Goal: Information Seeking & Learning: Learn about a topic

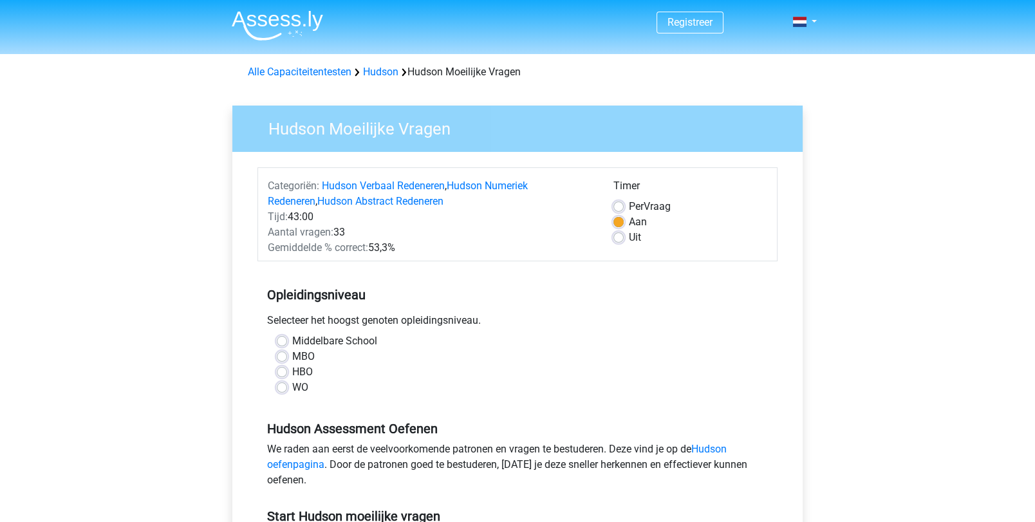
click at [292, 340] on label "Middelbare School" at bounding box center [334, 340] width 85 height 15
click at [281, 340] on input "Middelbare School" at bounding box center [282, 339] width 10 height 13
radio input "true"
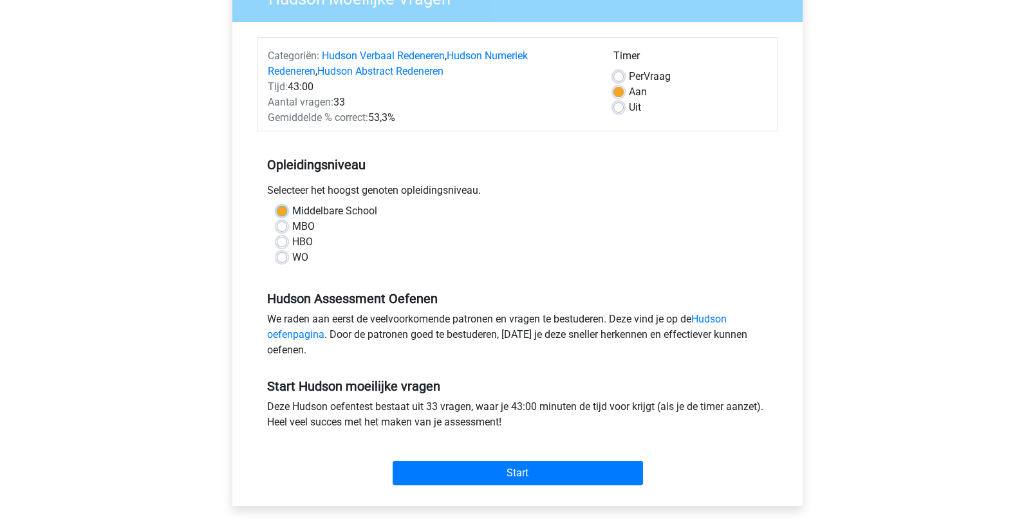
scroll to position [133, 0]
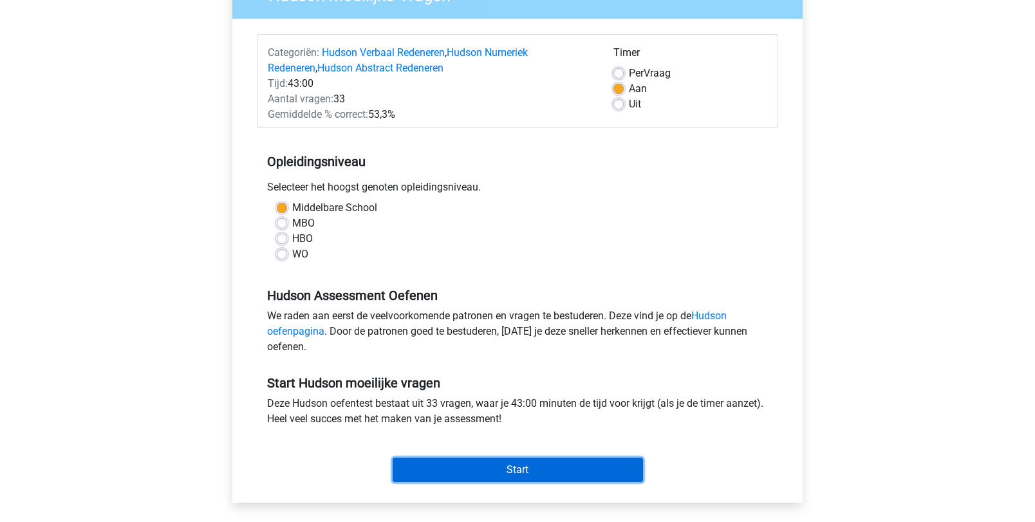
click at [459, 463] on input "Start" at bounding box center [517, 469] width 250 height 24
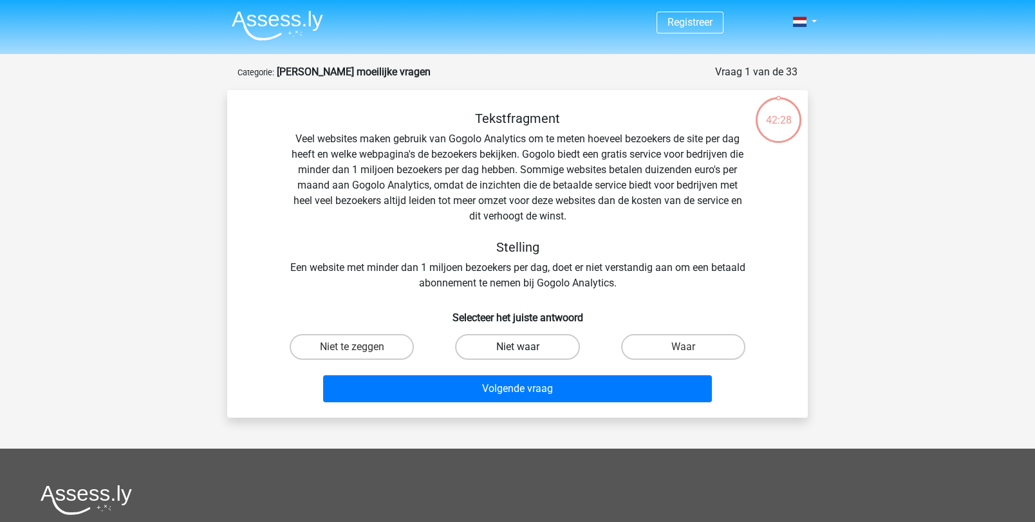
click at [534, 337] on label "Niet waar" at bounding box center [517, 347] width 124 height 26
click at [526, 347] on input "Niet waar" at bounding box center [521, 351] width 8 height 8
radio input "true"
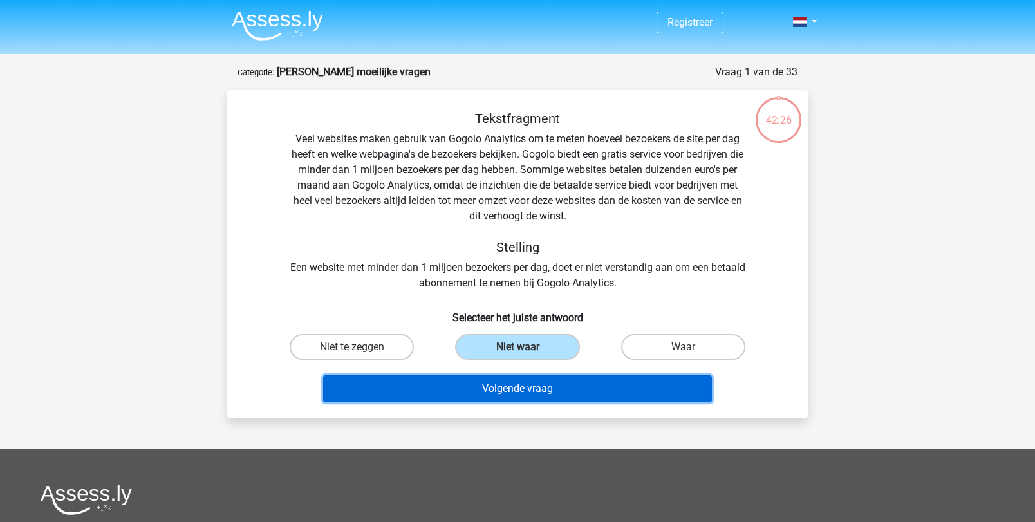
click at [528, 380] on button "Volgende vraag" at bounding box center [517, 388] width 389 height 27
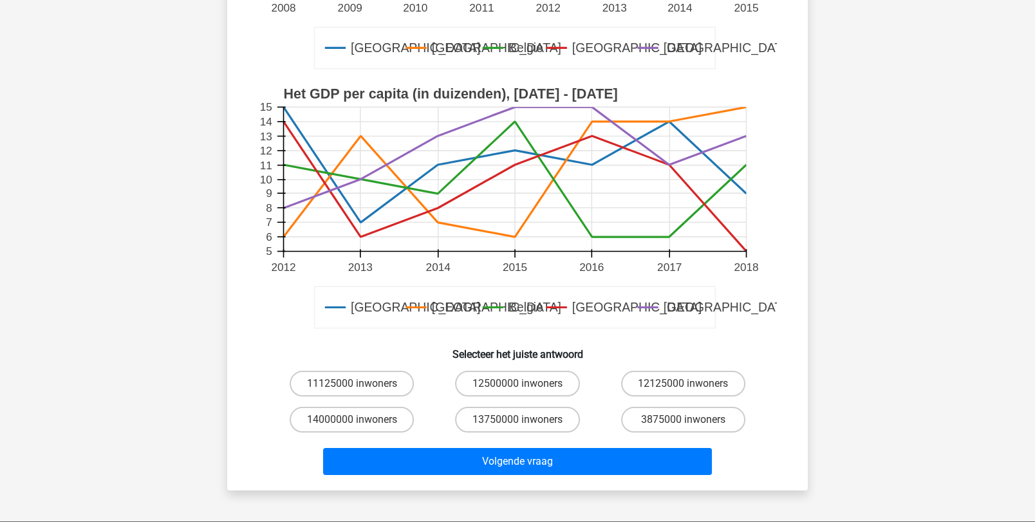
scroll to position [331, 0]
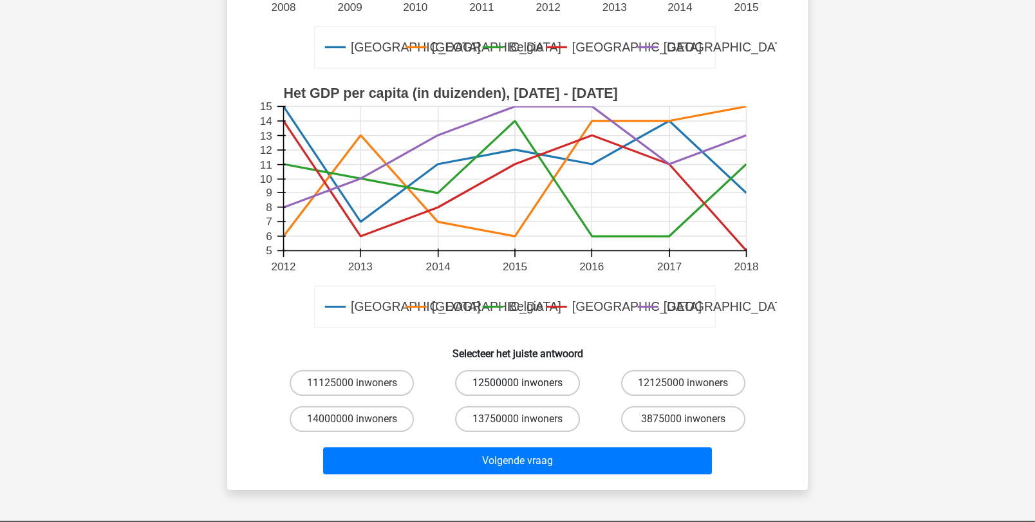
click at [486, 391] on label "12500000 inwoners" at bounding box center [517, 383] width 124 height 26
click at [517, 391] on input "12500000 inwoners" at bounding box center [521, 387] width 8 height 8
radio input "true"
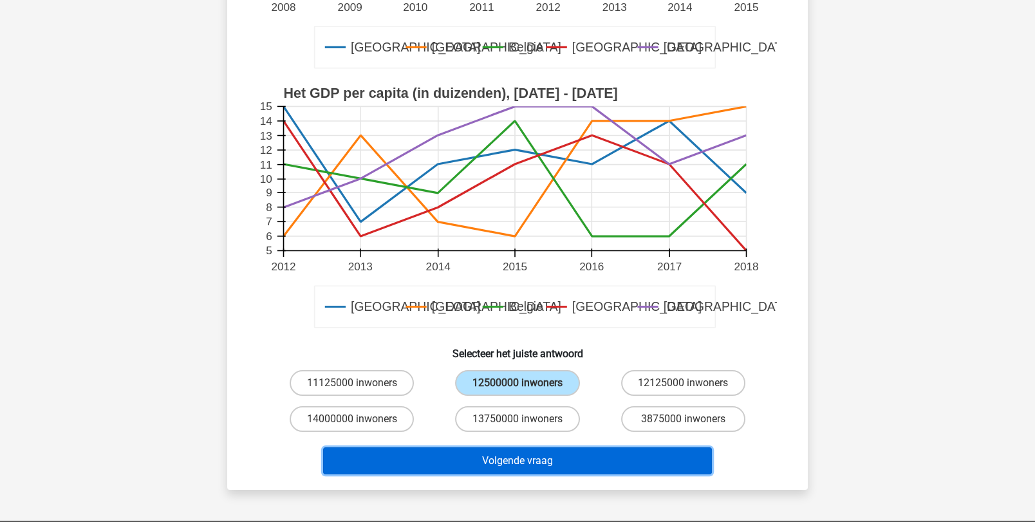
click at [484, 459] on button "Volgende vraag" at bounding box center [517, 460] width 389 height 27
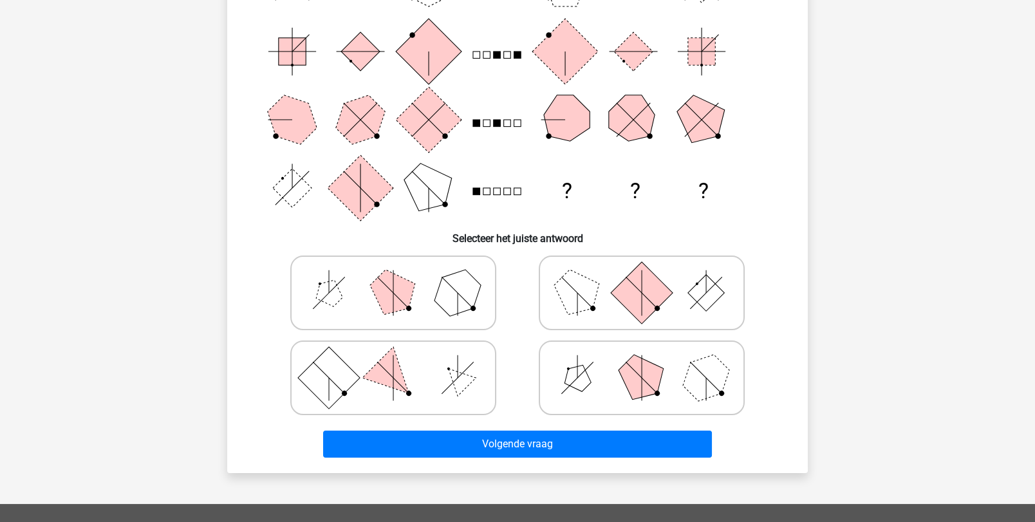
scroll to position [202, 0]
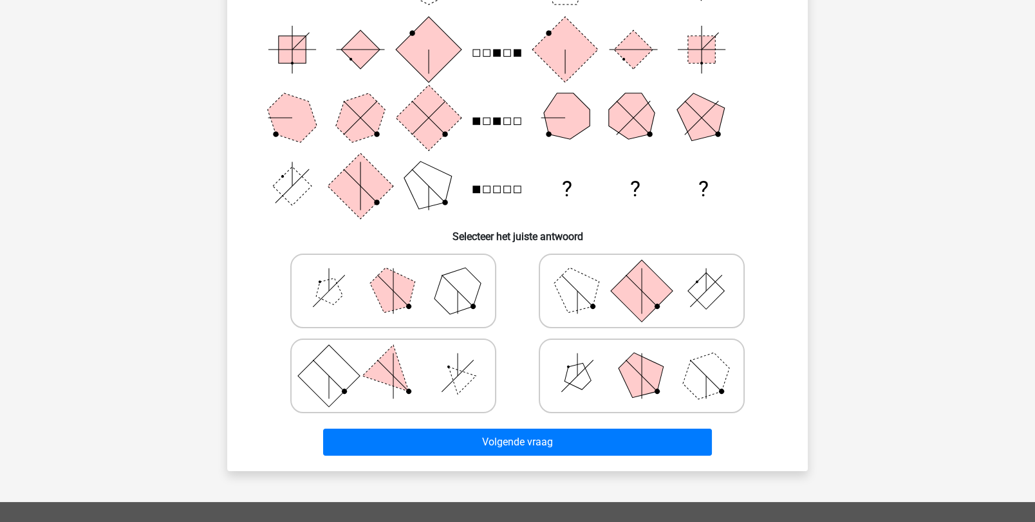
click at [639, 352] on icon at bounding box center [641, 376] width 193 height 64
click at [641, 352] on input "radio" at bounding box center [645, 355] width 8 height 8
radio input "true"
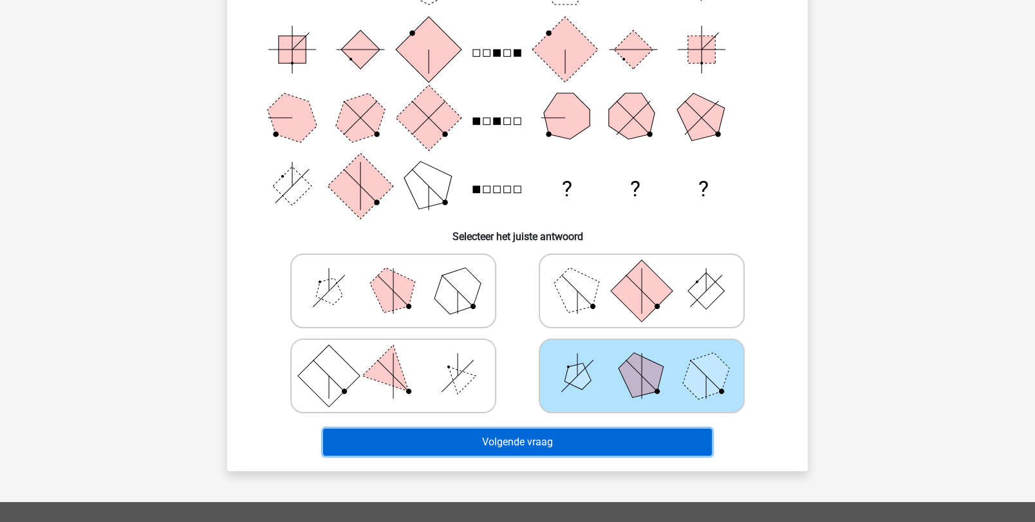
click at [595, 436] on button "Volgende vraag" at bounding box center [517, 442] width 389 height 27
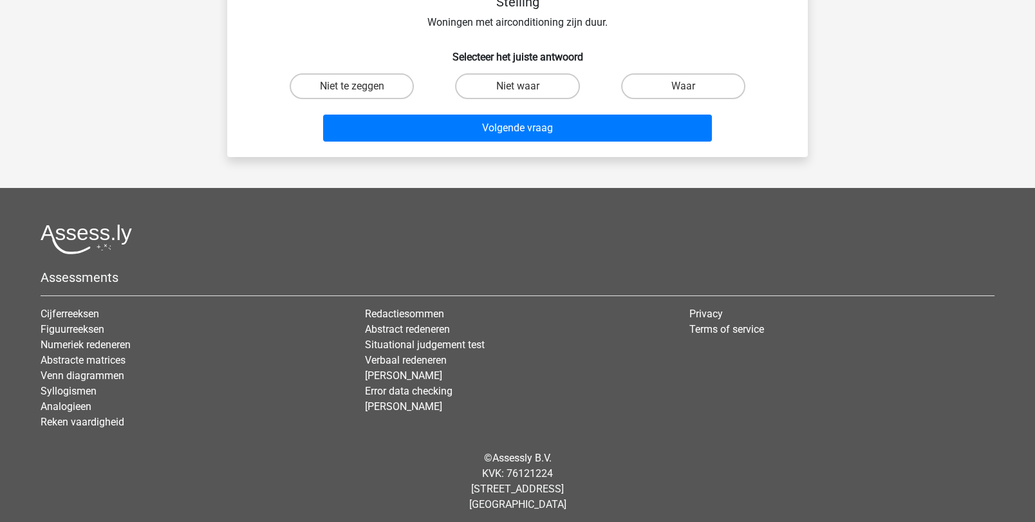
scroll to position [64, 0]
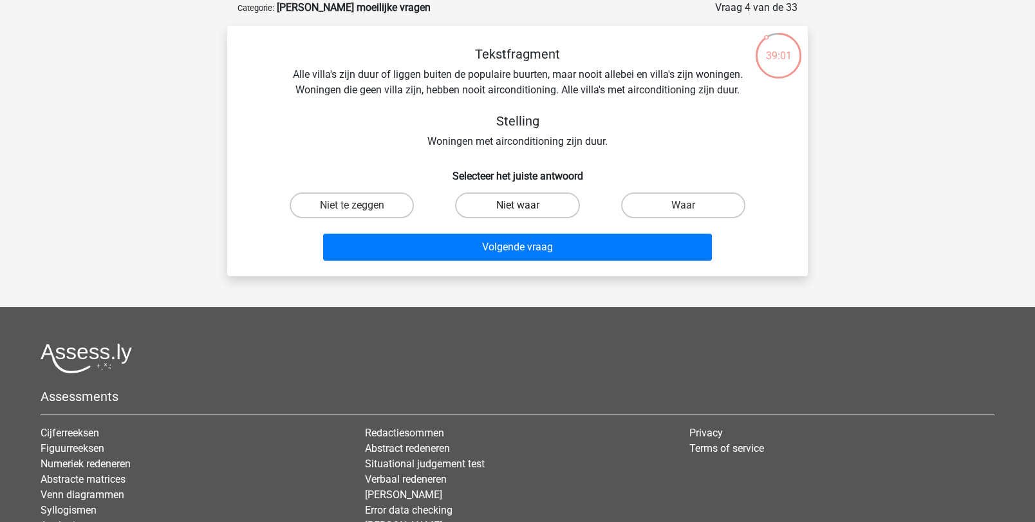
click at [537, 201] on label "Niet waar" at bounding box center [517, 205] width 124 height 26
click at [526, 205] on input "Niet waar" at bounding box center [521, 209] width 8 height 8
radio input "true"
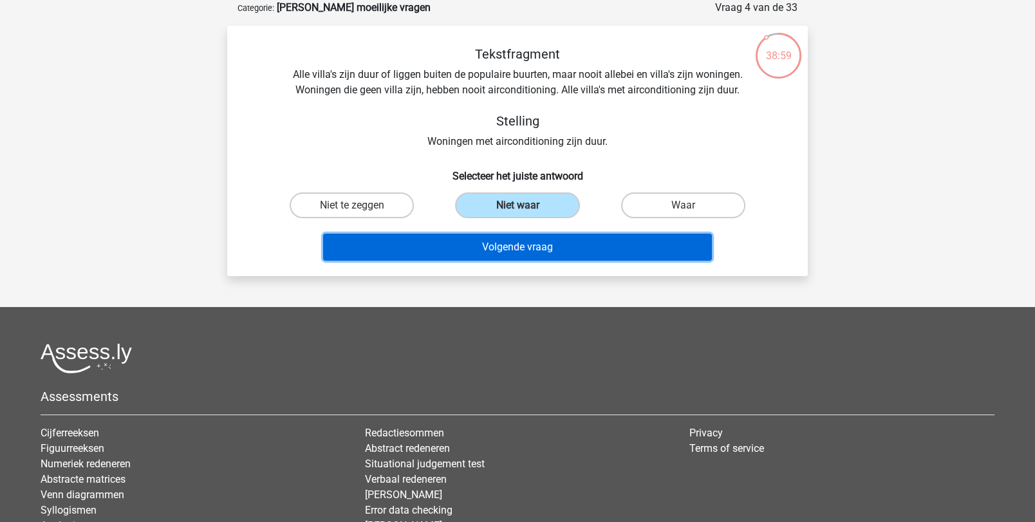
click at [541, 241] on button "Volgende vraag" at bounding box center [517, 247] width 389 height 27
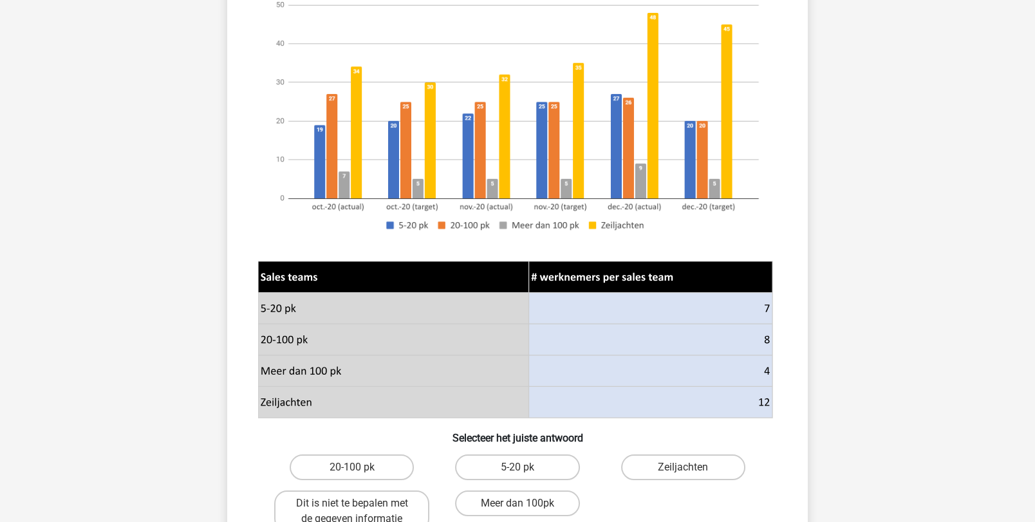
scroll to position [190, 0]
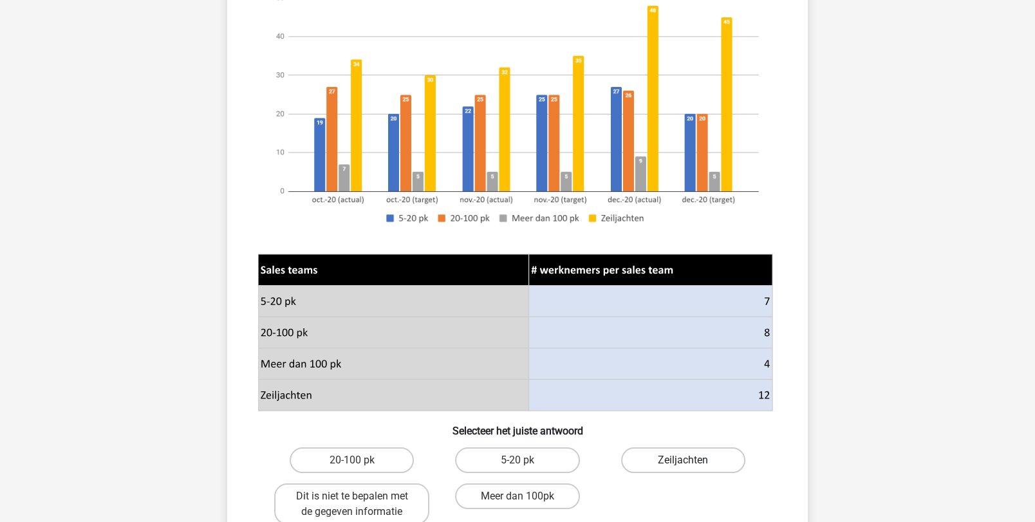
click at [642, 462] on label "Zeiljachten" at bounding box center [683, 460] width 124 height 26
click at [683, 462] on input "Zeiljachten" at bounding box center [687, 464] width 8 height 8
radio input "true"
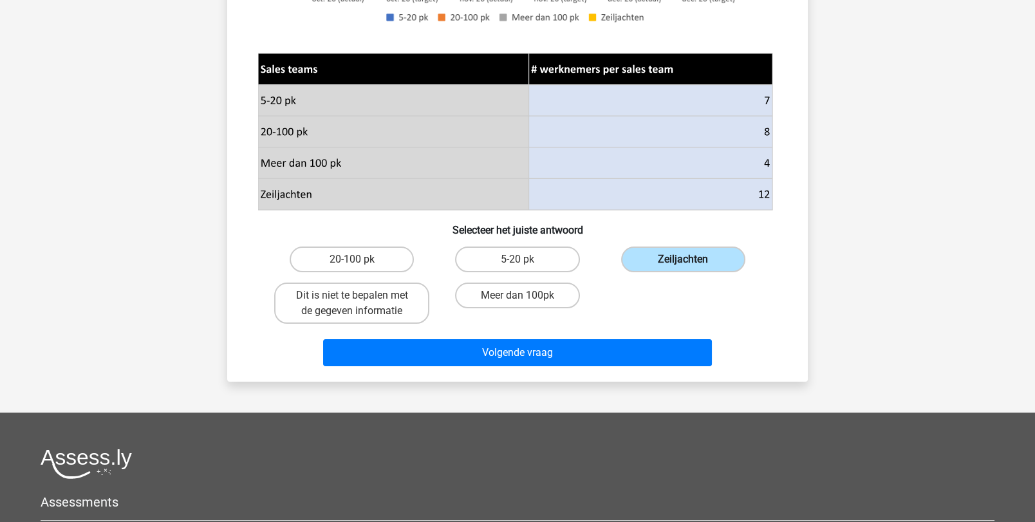
scroll to position [392, 0]
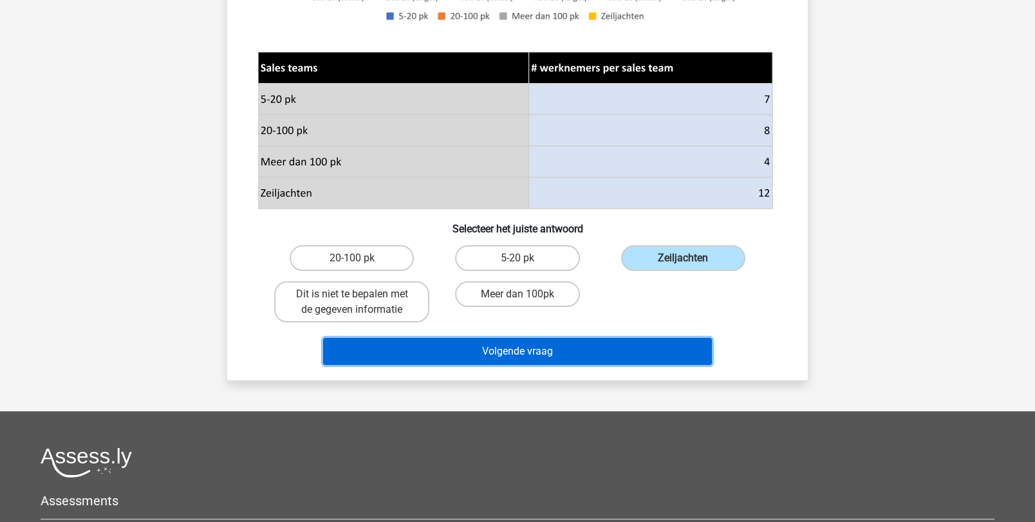
click at [575, 348] on button "Volgende vraag" at bounding box center [517, 351] width 389 height 27
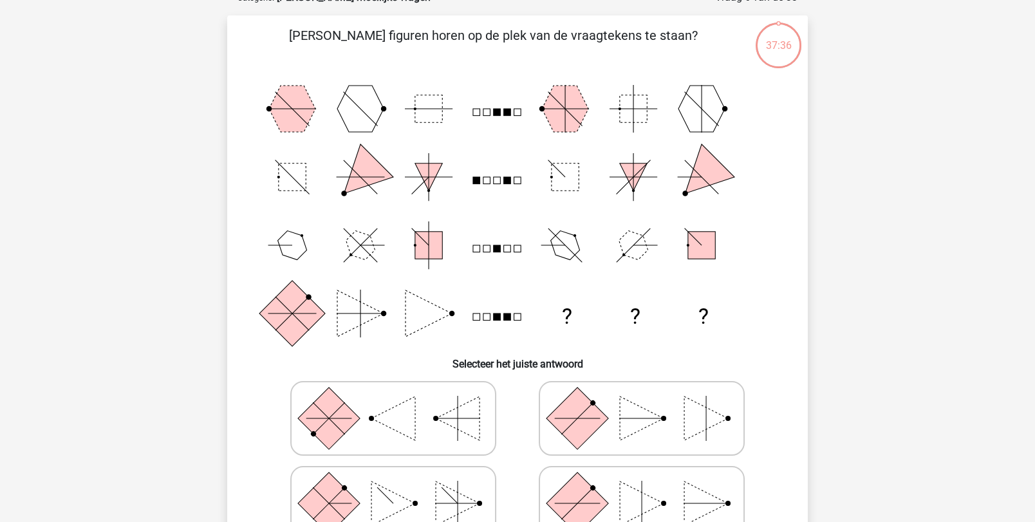
scroll to position [64, 0]
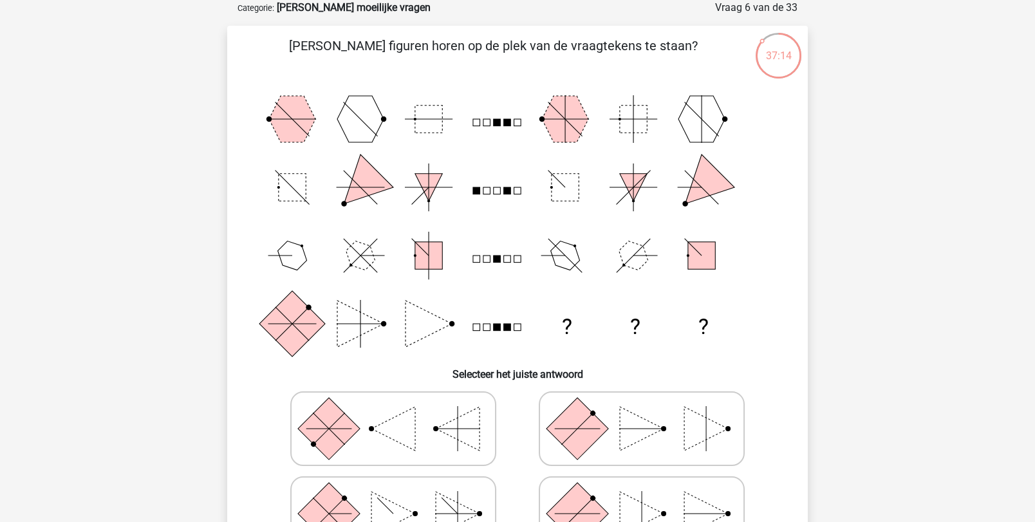
click at [431, 424] on icon at bounding box center [393, 428] width 193 height 64
click at [401, 412] on input "radio" at bounding box center [397, 408] width 8 height 8
radio input "true"
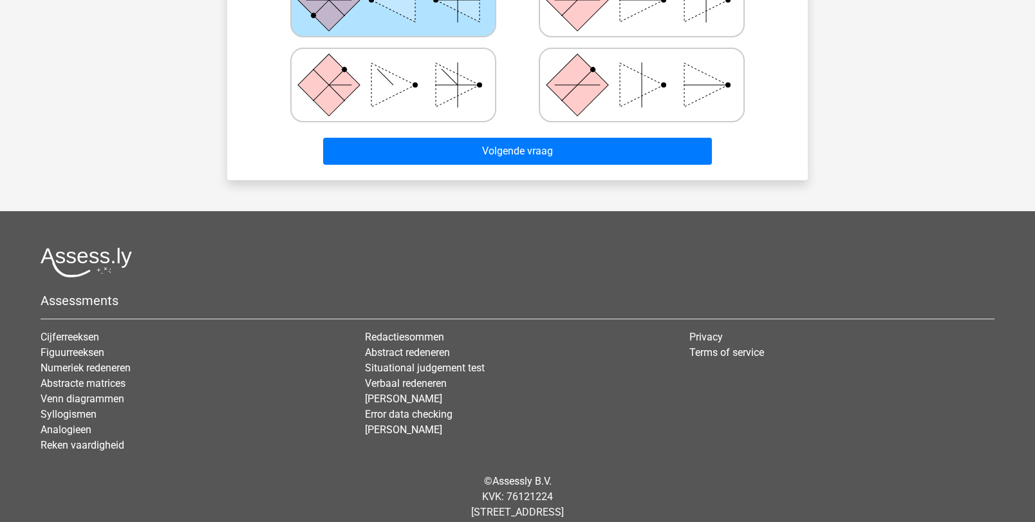
scroll to position [496, 0]
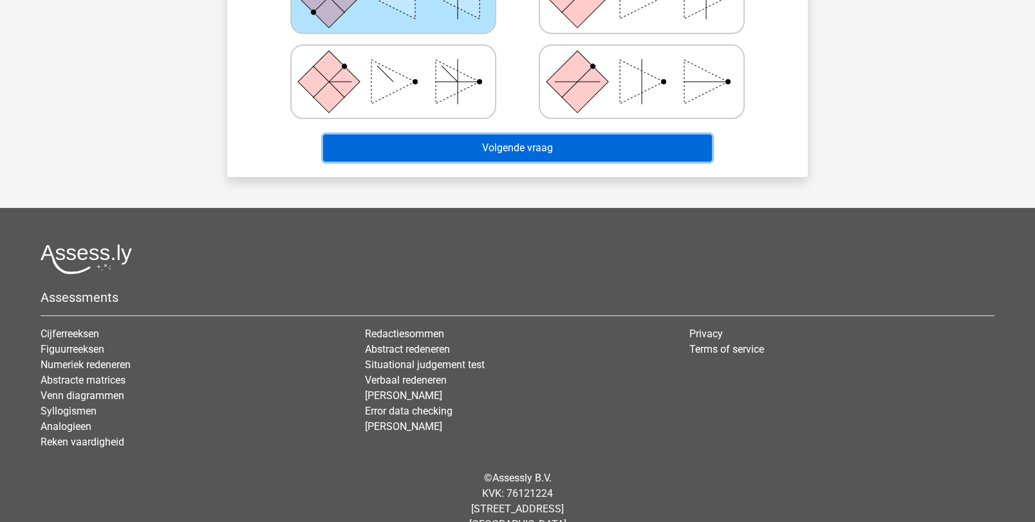
click at [528, 146] on button "Volgende vraag" at bounding box center [517, 147] width 389 height 27
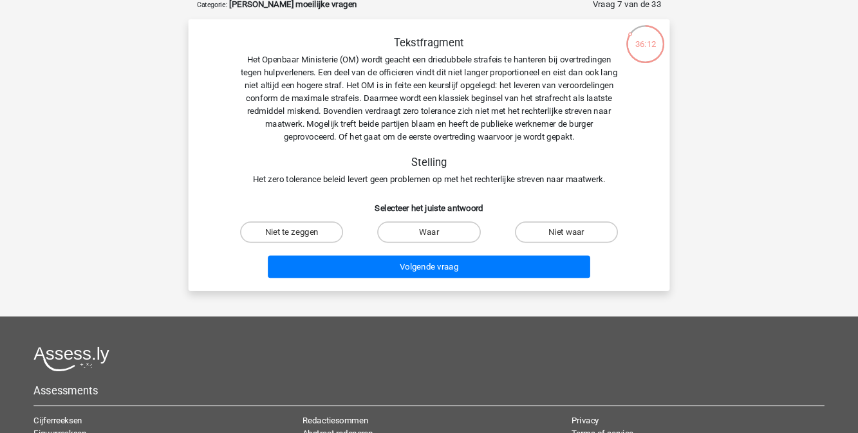
scroll to position [67, 0]
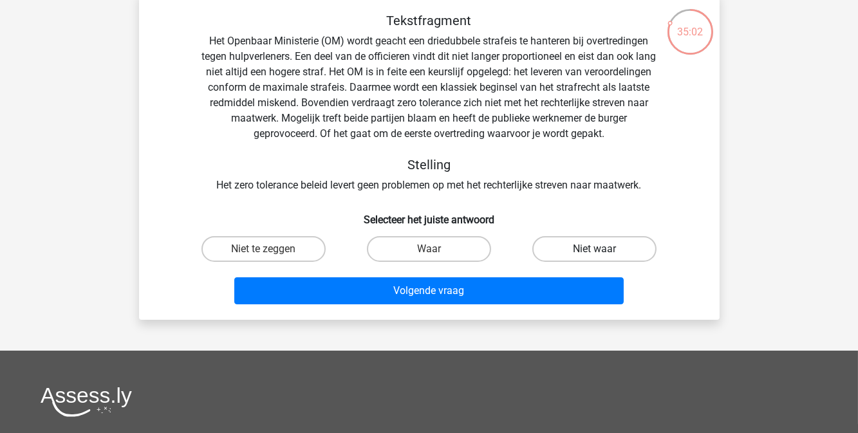
click at [564, 248] on label "Niet waar" at bounding box center [594, 249] width 124 height 26
click at [595, 249] on input "Niet waar" at bounding box center [599, 253] width 8 height 8
radio input "true"
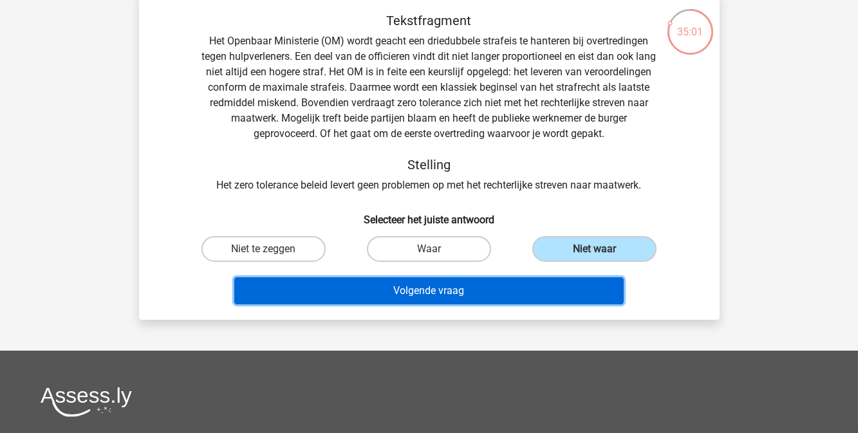
click at [548, 295] on button "Volgende vraag" at bounding box center [428, 290] width 389 height 27
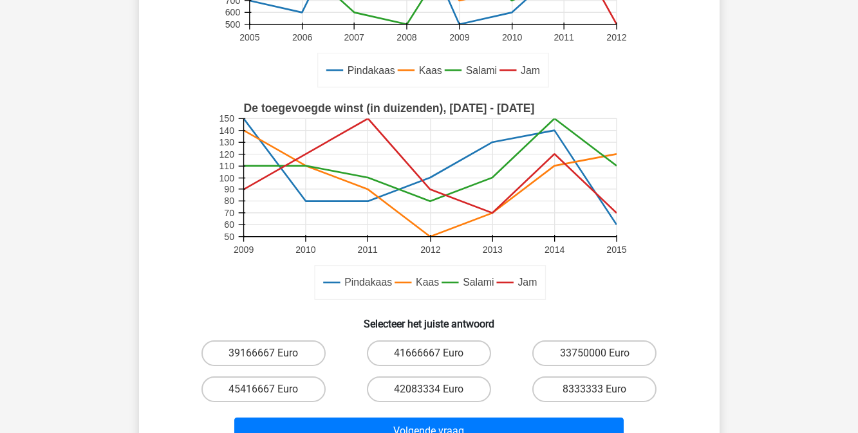
scroll to position [297, 0]
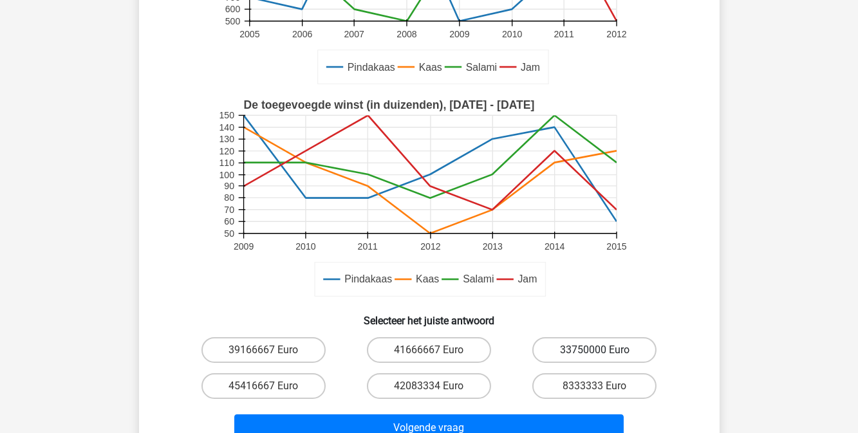
click at [575, 341] on label "33750000 Euro" at bounding box center [594, 350] width 124 height 26
click at [595, 350] on input "33750000 Euro" at bounding box center [599, 354] width 8 height 8
radio input "true"
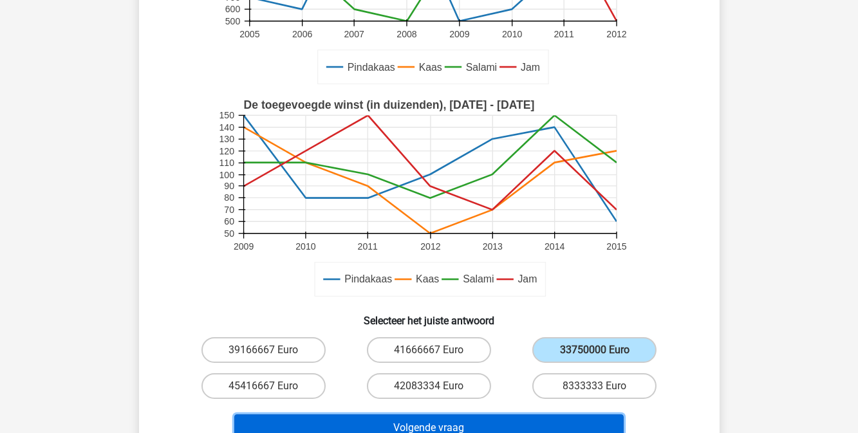
click at [522, 420] on button "Volgende vraag" at bounding box center [428, 427] width 389 height 27
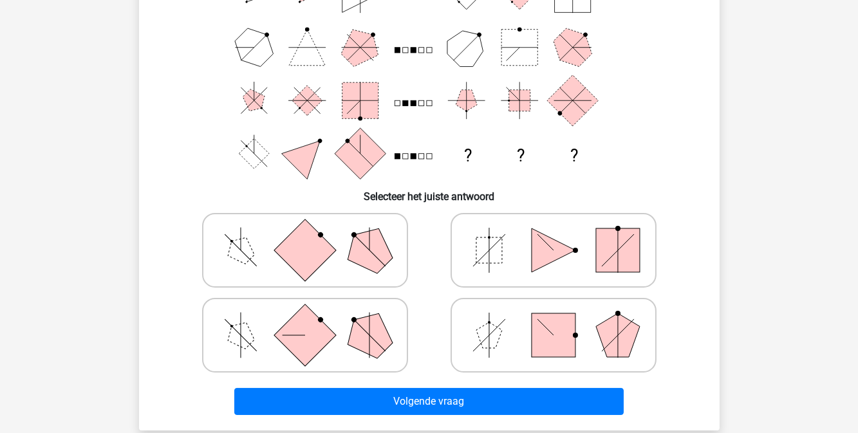
scroll to position [181, 0]
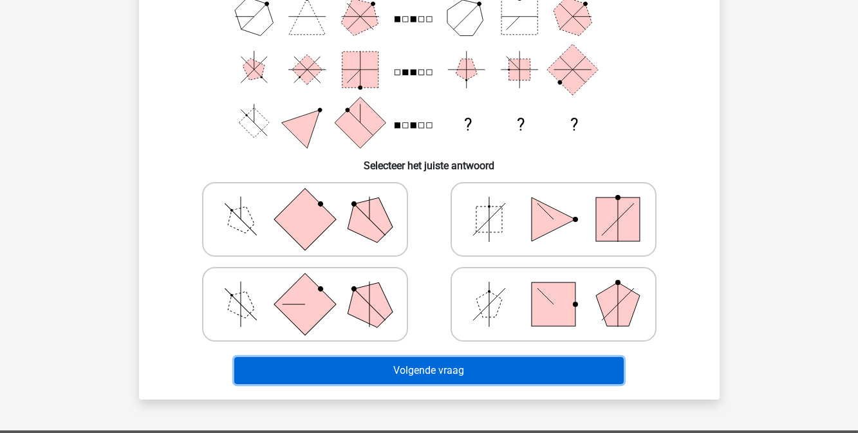
click at [522, 358] on button "Volgende vraag" at bounding box center [428, 370] width 389 height 27
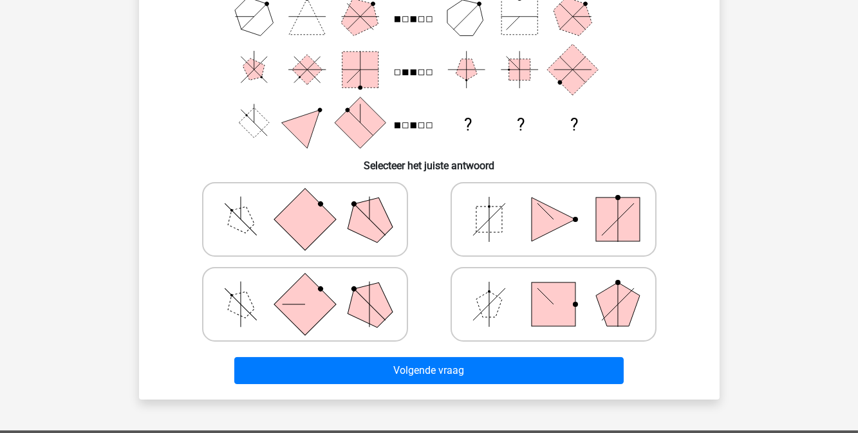
click at [558, 189] on icon at bounding box center [553, 219] width 193 height 64
click at [558, 195] on input "radio" at bounding box center [557, 199] width 8 height 8
radio input "true"
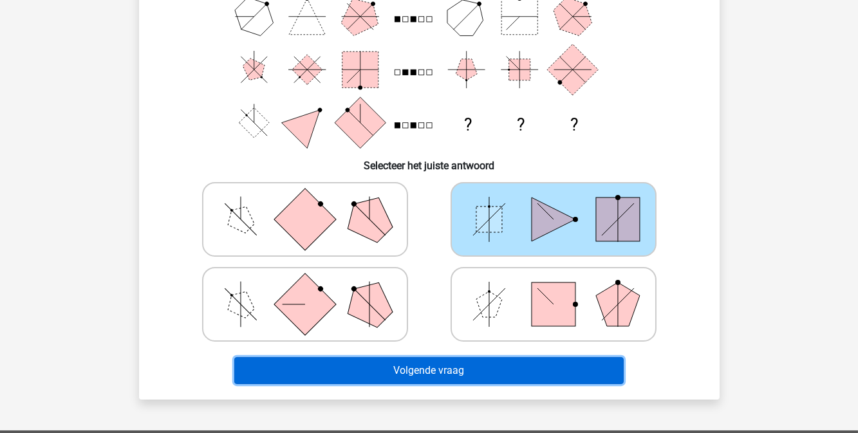
click at [501, 362] on button "Volgende vraag" at bounding box center [428, 370] width 389 height 27
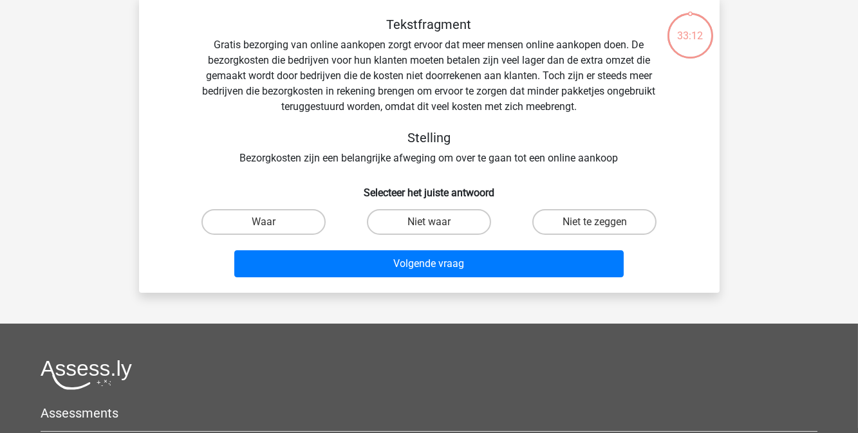
scroll to position [59, 0]
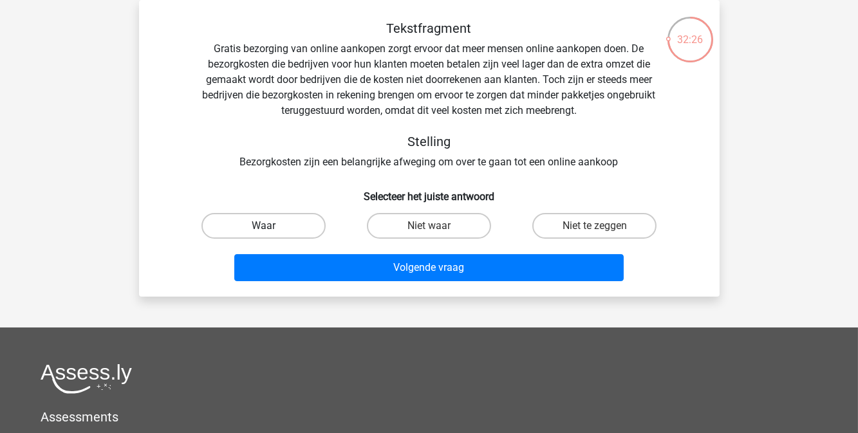
click at [257, 229] on label "Waar" at bounding box center [263, 226] width 124 height 26
click at [263, 229] on input "Waar" at bounding box center [267, 230] width 8 height 8
radio input "true"
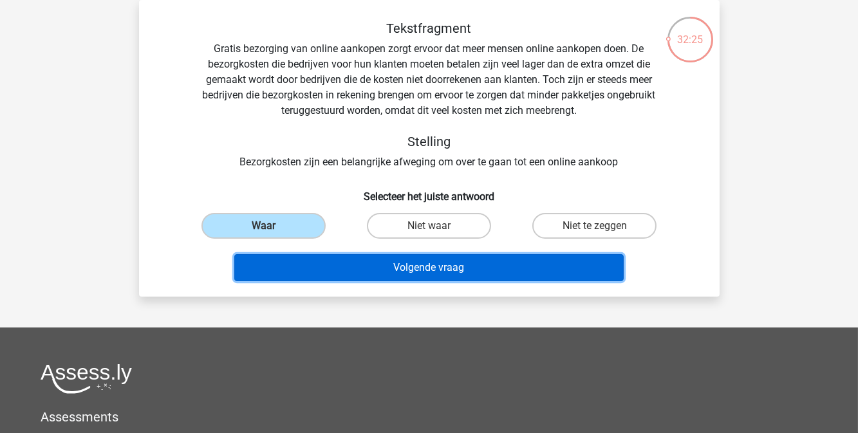
click at [338, 260] on button "Volgende vraag" at bounding box center [428, 267] width 389 height 27
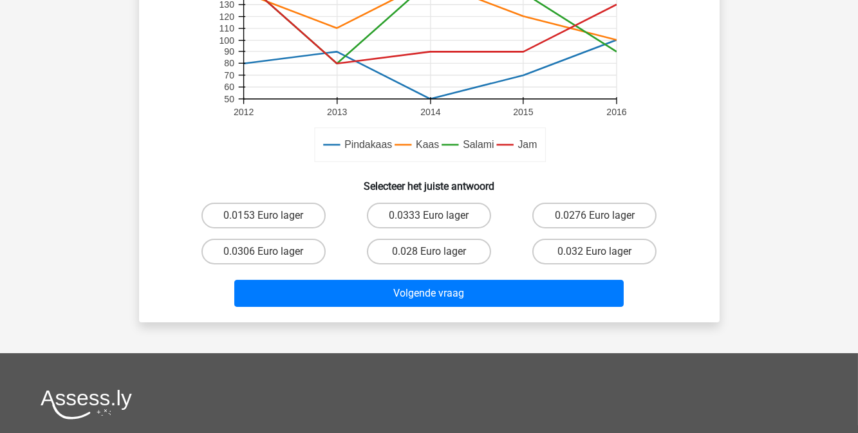
scroll to position [394, 0]
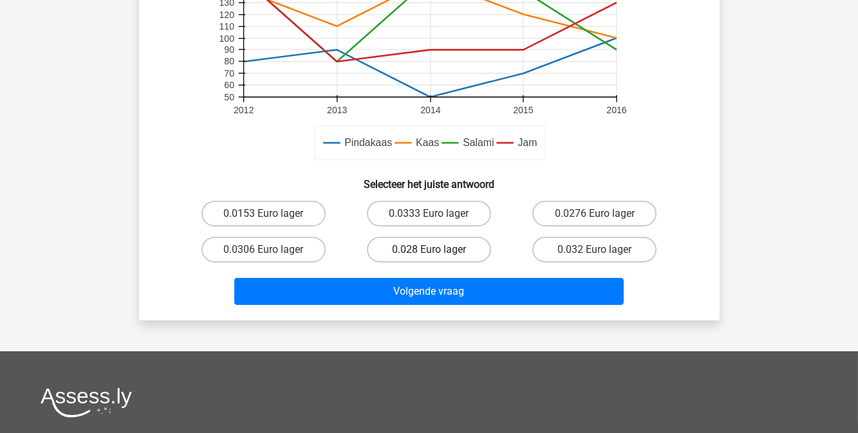
click at [416, 252] on label "0.028 Euro lager" at bounding box center [429, 250] width 124 height 26
click at [429, 252] on input "0.028 Euro lager" at bounding box center [433, 254] width 8 height 8
radio input "true"
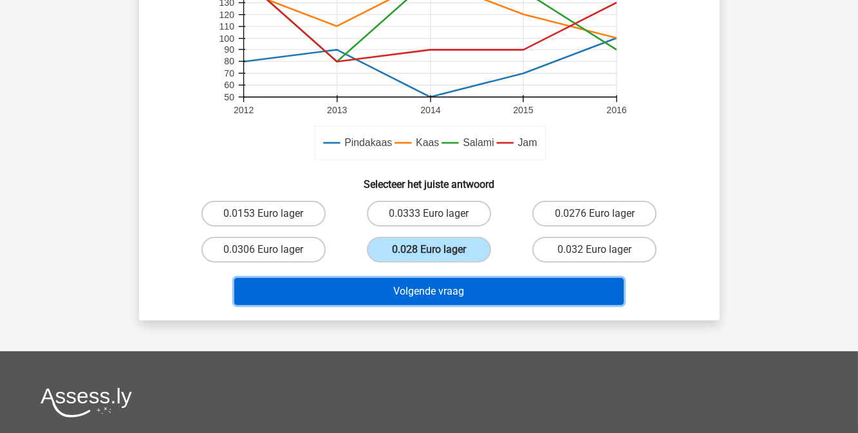
click at [421, 290] on button "Volgende vraag" at bounding box center [428, 291] width 389 height 27
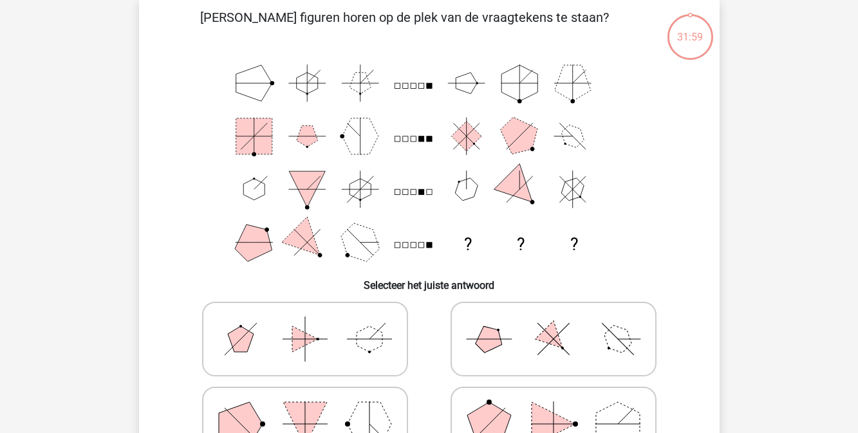
scroll to position [59, 0]
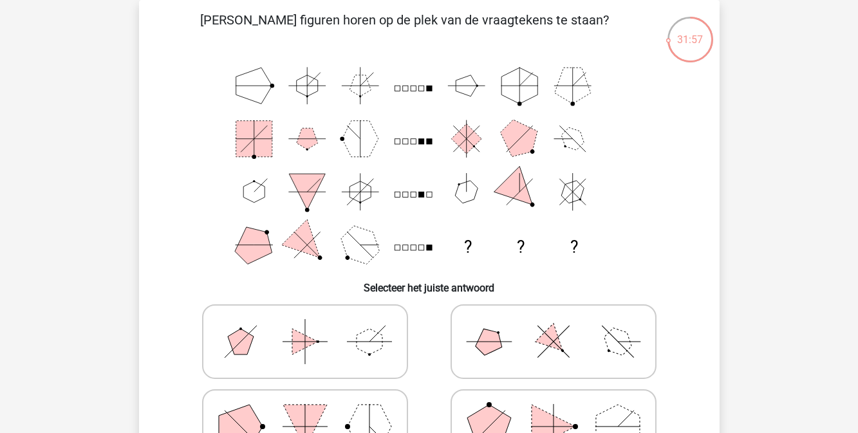
click at [494, 327] on icon at bounding box center [553, 341] width 193 height 64
click at [553, 326] on input "radio" at bounding box center [557, 321] width 8 height 8
radio input "true"
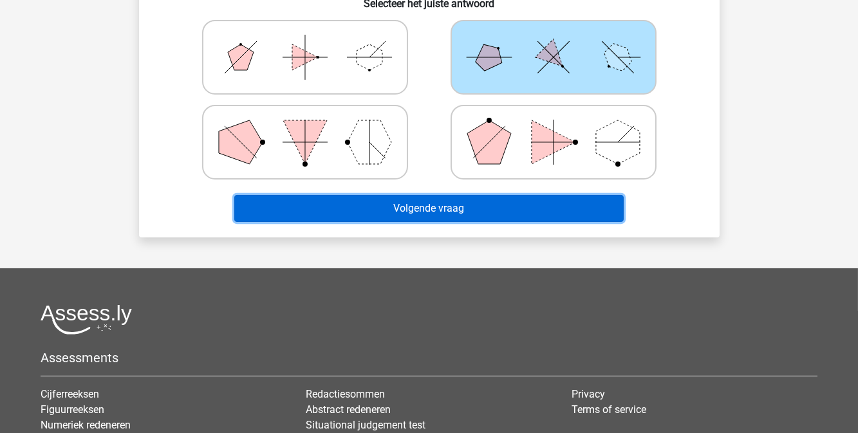
click at [483, 204] on button "Volgende vraag" at bounding box center [428, 208] width 389 height 27
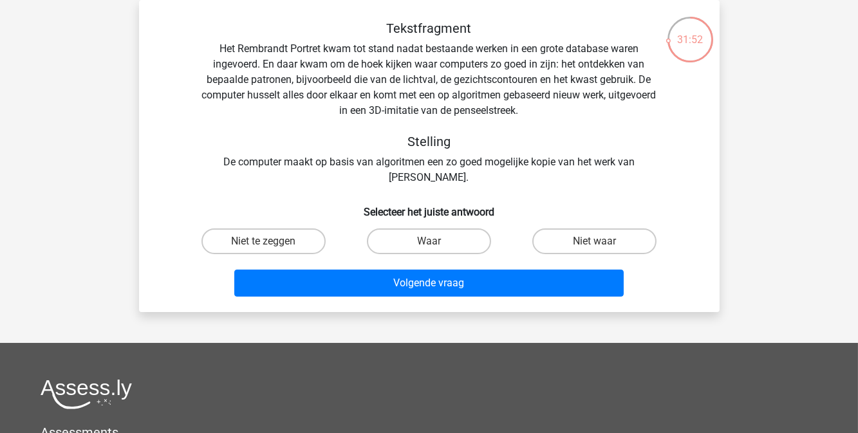
click at [459, 202] on h6 "Selecteer het juiste antwoord" at bounding box center [429, 207] width 539 height 23
click at [444, 245] on label "Waar" at bounding box center [429, 241] width 124 height 26
click at [437, 245] on input "Waar" at bounding box center [433, 245] width 8 height 8
radio input "true"
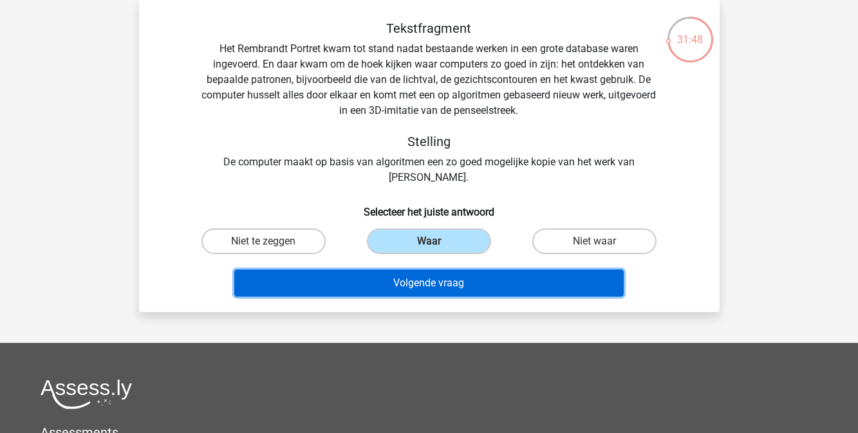
click at [457, 277] on button "Volgende vraag" at bounding box center [428, 283] width 389 height 27
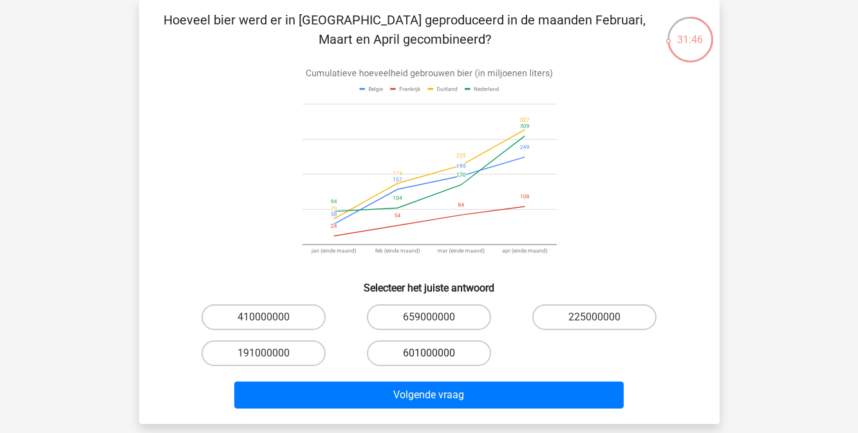
click at [459, 356] on label "601000000" at bounding box center [429, 353] width 124 height 26
click at [437, 356] on input "601000000" at bounding box center [433, 357] width 8 height 8
radio input "true"
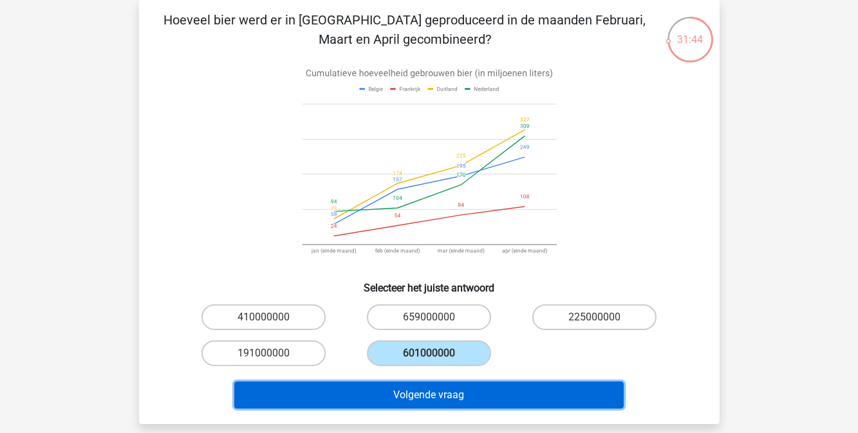
click at [469, 392] on button "Volgende vraag" at bounding box center [428, 395] width 389 height 27
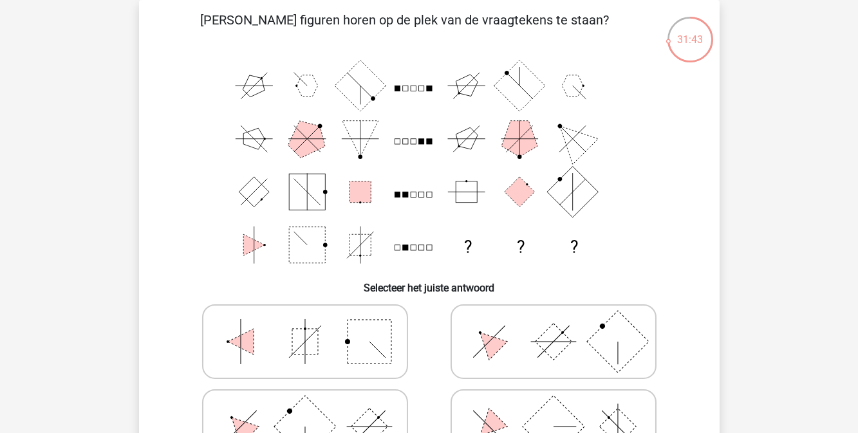
click at [469, 394] on icon at bounding box center [553, 426] width 193 height 64
click at [553, 402] on input "radio" at bounding box center [557, 406] width 8 height 8
radio input "true"
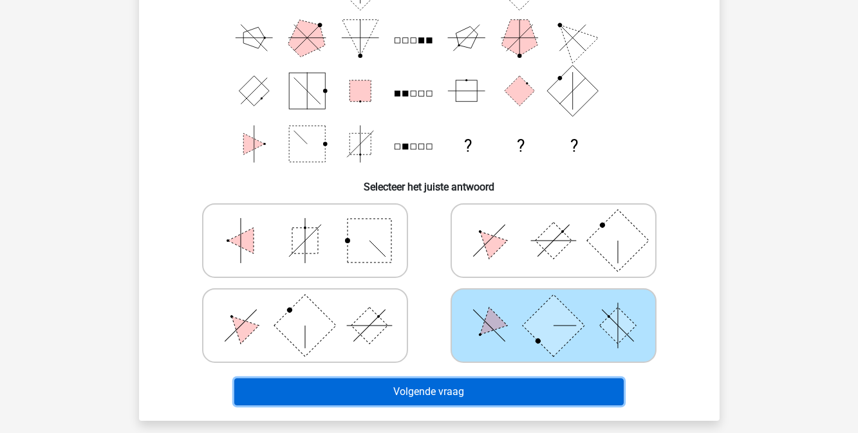
click at [469, 392] on button "Volgende vraag" at bounding box center [428, 391] width 389 height 27
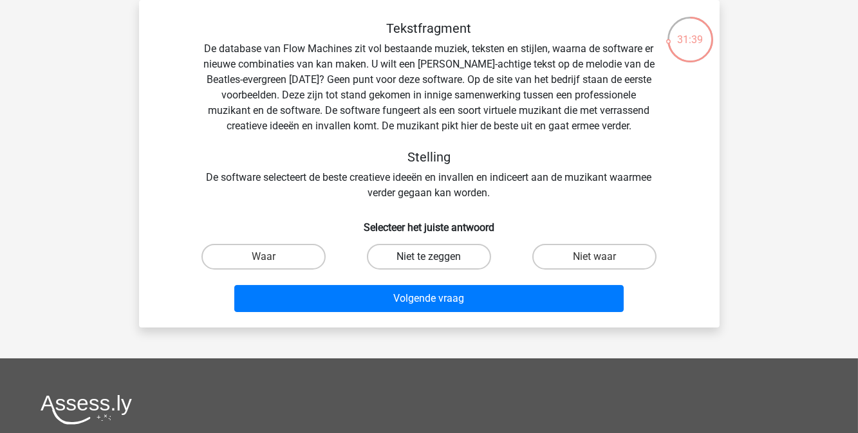
click at [439, 256] on label "Niet te zeggen" at bounding box center [429, 257] width 124 height 26
click at [437, 257] on input "Niet te zeggen" at bounding box center [433, 261] width 8 height 8
radio input "true"
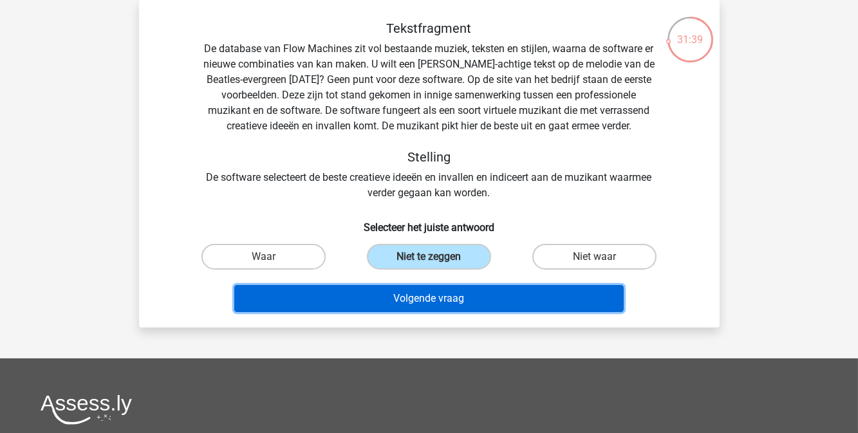
click at [443, 295] on button "Volgende vraag" at bounding box center [428, 298] width 389 height 27
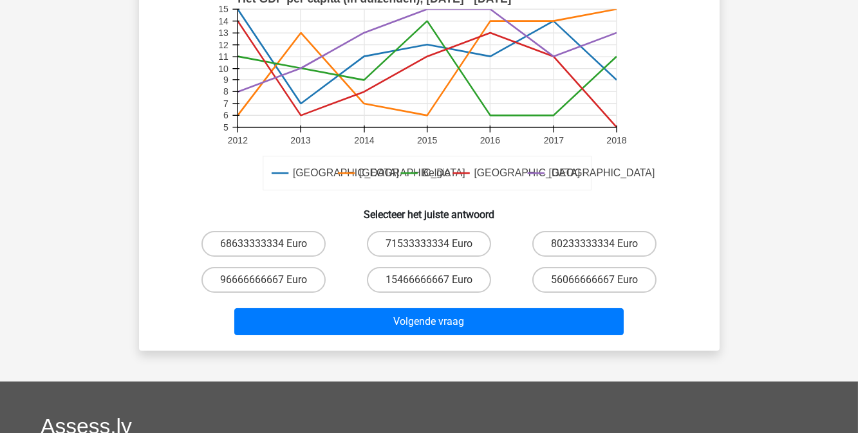
scroll to position [346, 0]
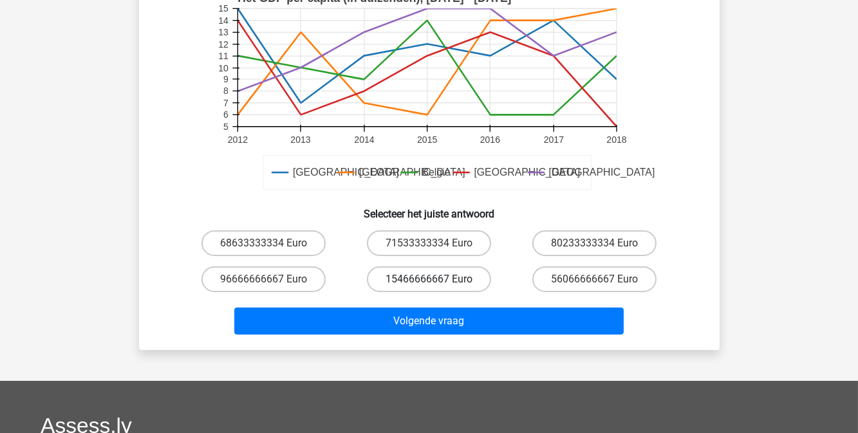
click at [441, 286] on label "15466666667 Euro" at bounding box center [429, 279] width 124 height 26
click at [437, 286] on input "15466666667 Euro" at bounding box center [433, 283] width 8 height 8
radio input "true"
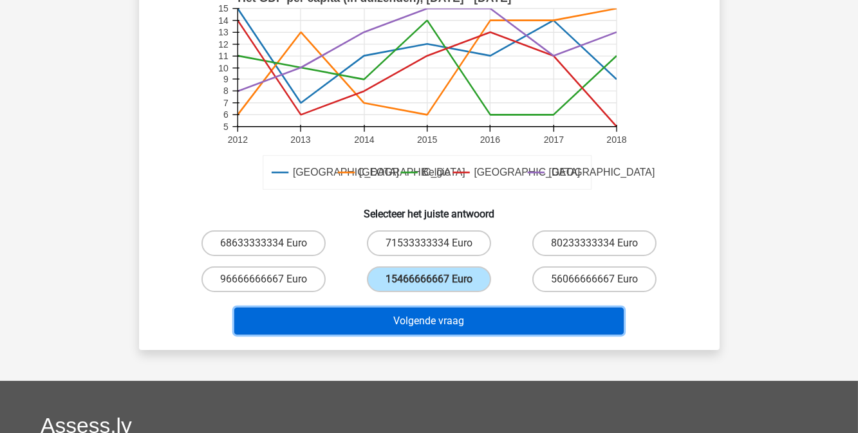
click at [448, 313] on button "Volgende vraag" at bounding box center [428, 321] width 389 height 27
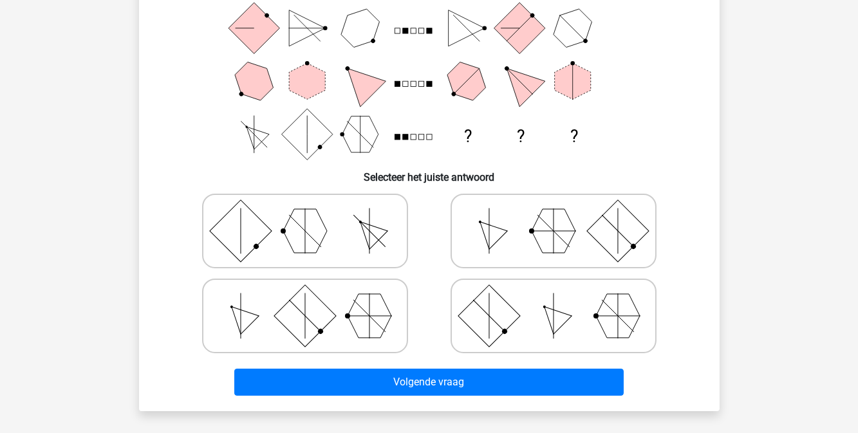
scroll to position [59, 0]
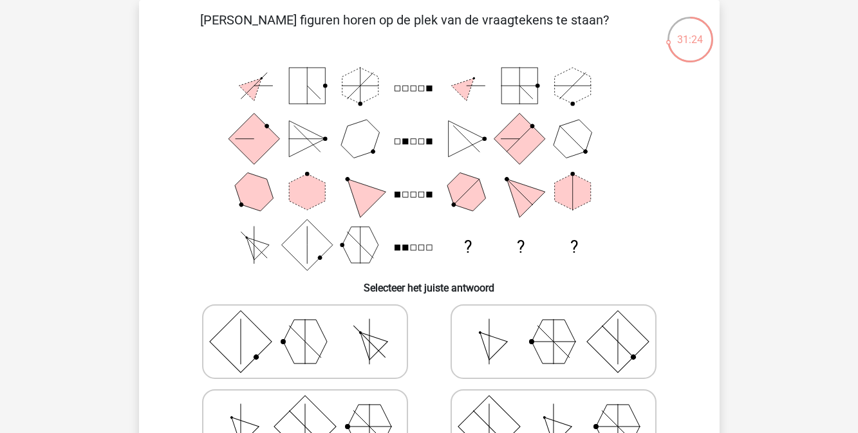
click at [487, 324] on icon at bounding box center [553, 341] width 193 height 64
click at [553, 324] on input "radio" at bounding box center [557, 321] width 8 height 8
radio input "true"
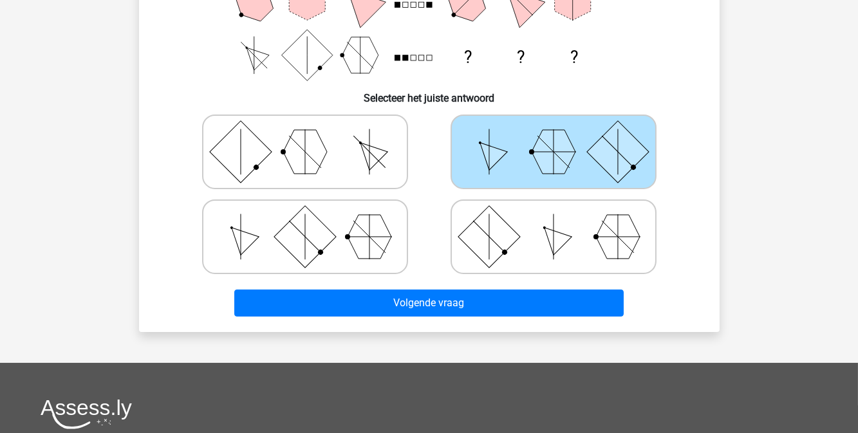
scroll to position [250, 0]
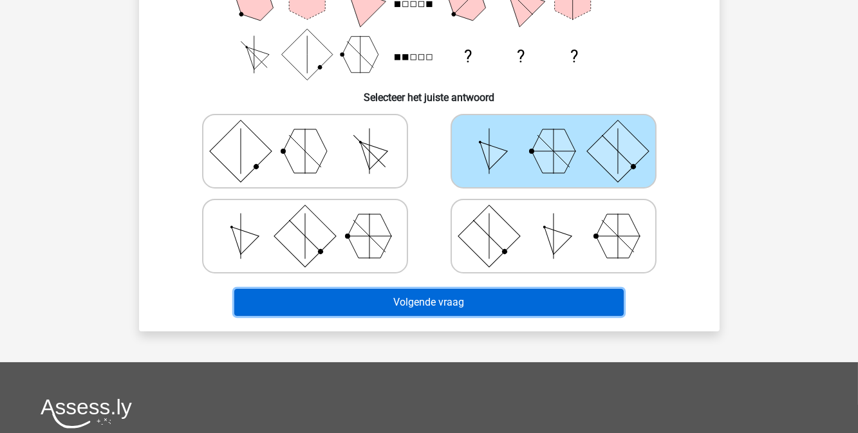
click at [481, 308] on button "Volgende vraag" at bounding box center [428, 302] width 389 height 27
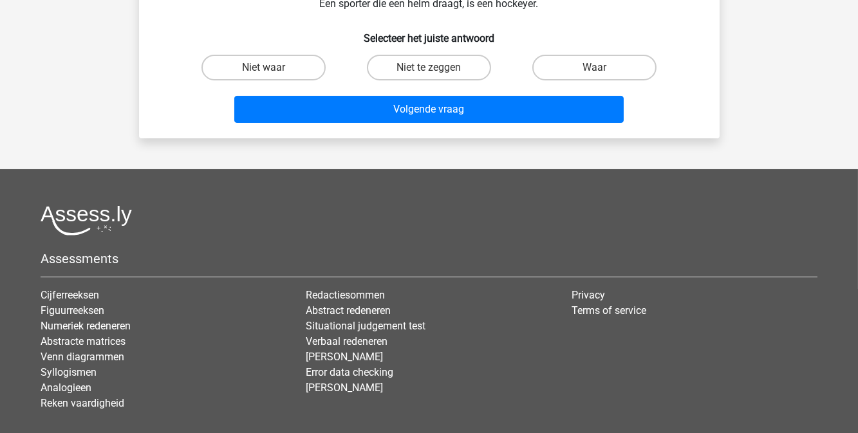
scroll to position [59, 0]
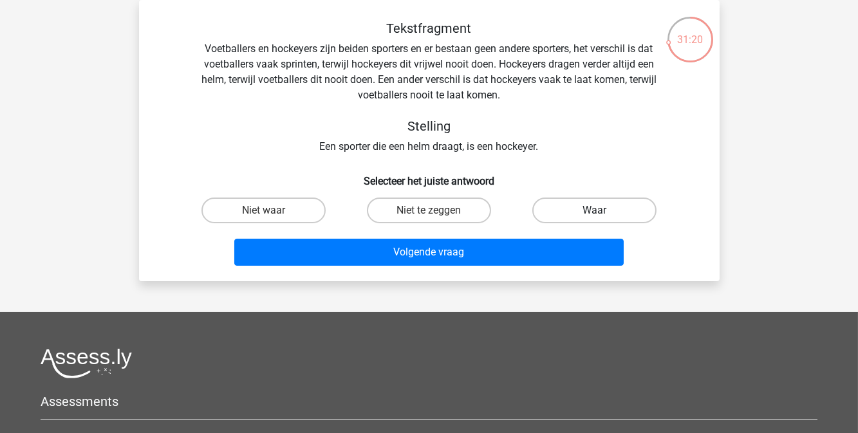
click at [597, 205] on label "Waar" at bounding box center [594, 211] width 124 height 26
click at [597, 210] on input "Waar" at bounding box center [599, 214] width 8 height 8
radio input "true"
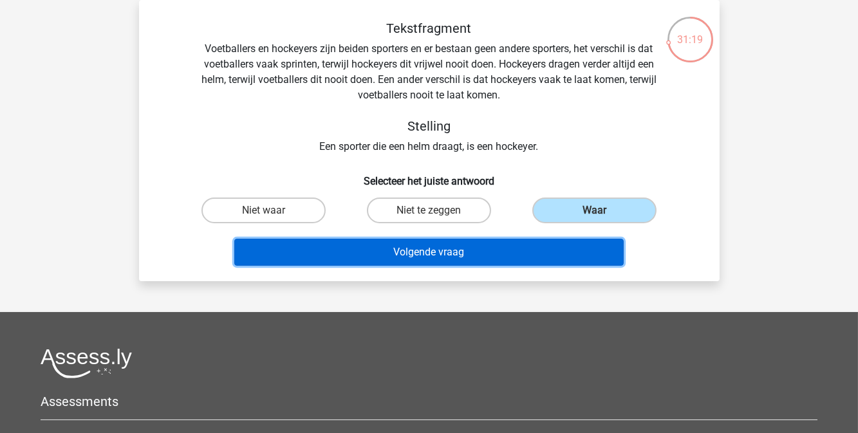
click at [568, 257] on button "Volgende vraag" at bounding box center [428, 252] width 389 height 27
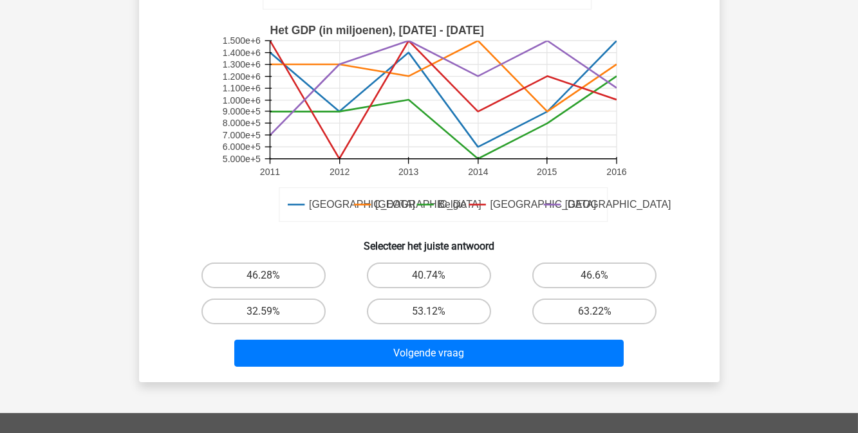
scroll to position [314, 0]
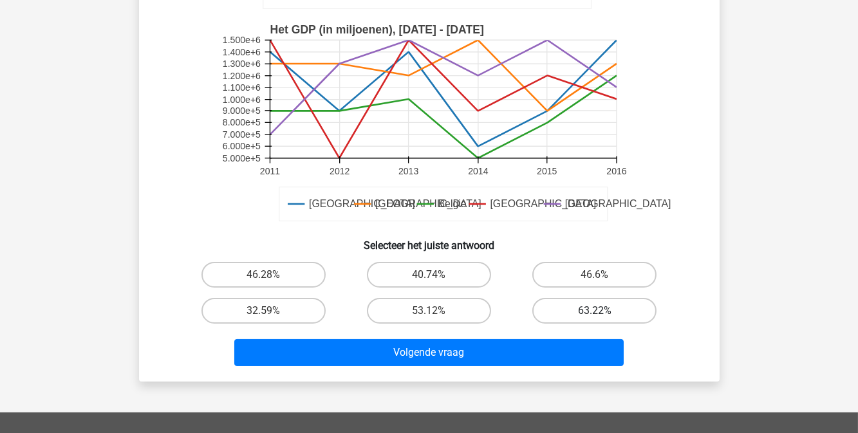
click at [575, 305] on label "63.22%" at bounding box center [594, 311] width 124 height 26
click at [595, 311] on input "63.22%" at bounding box center [599, 315] width 8 height 8
radio input "true"
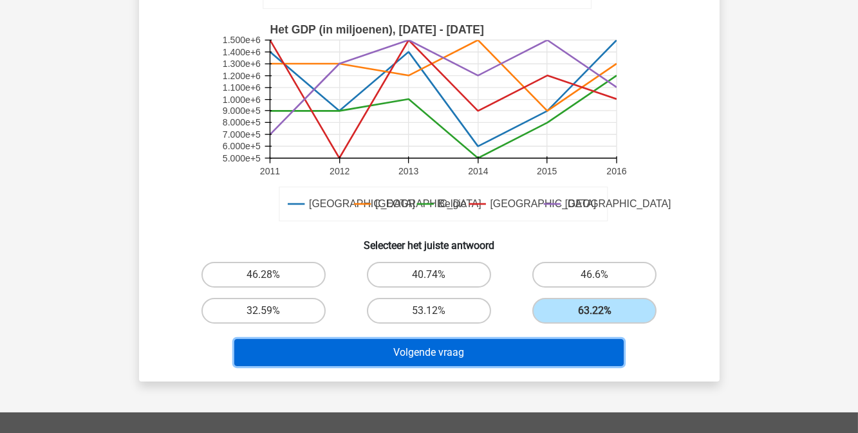
click at [568, 345] on button "Volgende vraag" at bounding box center [428, 352] width 389 height 27
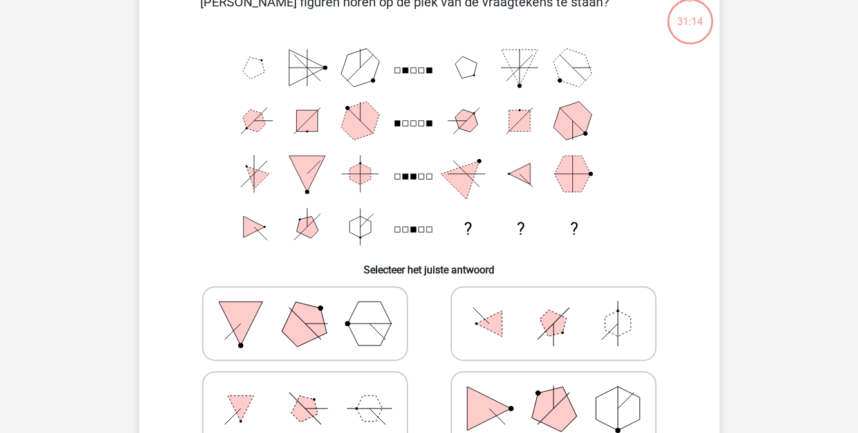
scroll to position [59, 0]
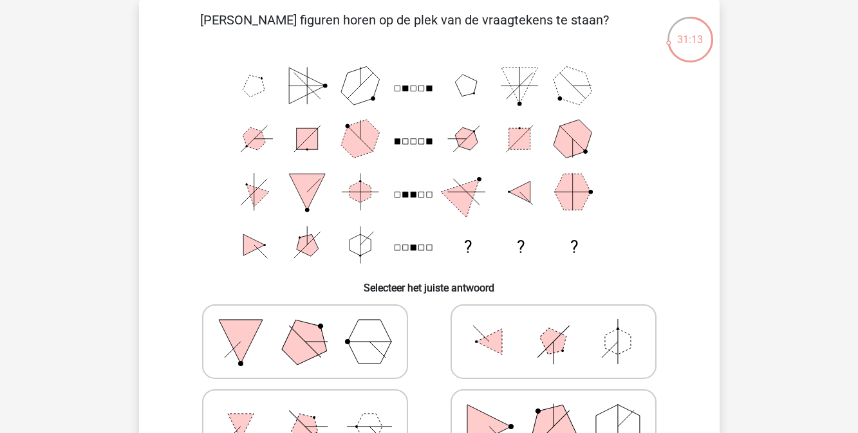
click at [568, 345] on icon at bounding box center [553, 341] width 193 height 64
click at [562, 326] on input "radio" at bounding box center [557, 321] width 8 height 8
radio input "true"
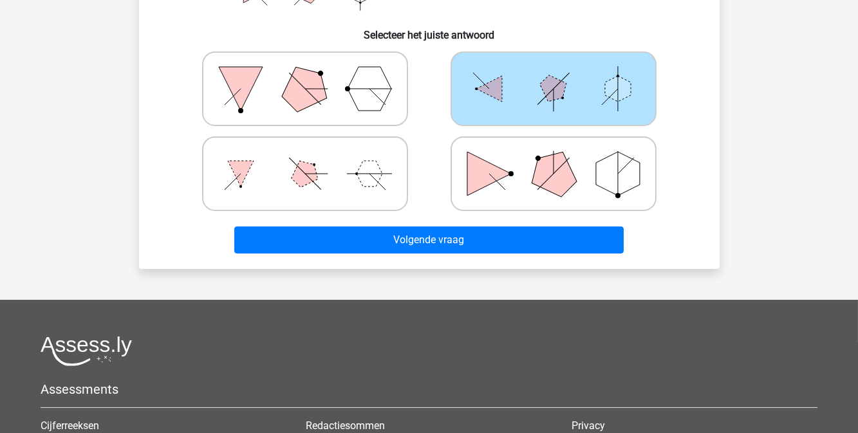
scroll to position [320, 0]
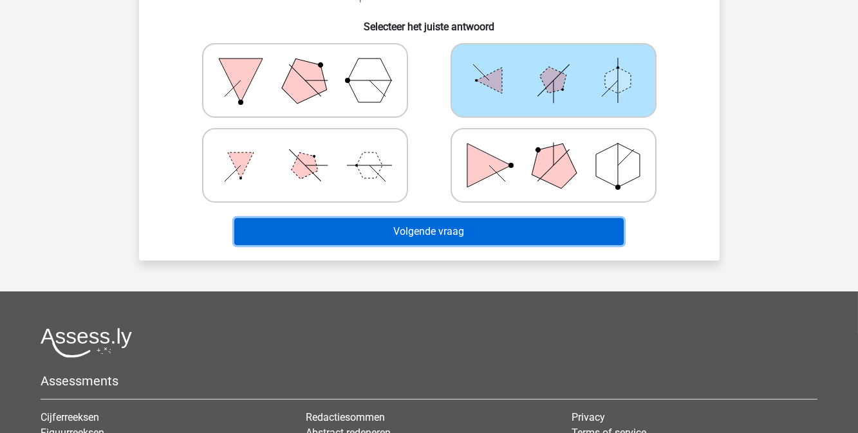
click at [569, 241] on button "Volgende vraag" at bounding box center [428, 231] width 389 height 27
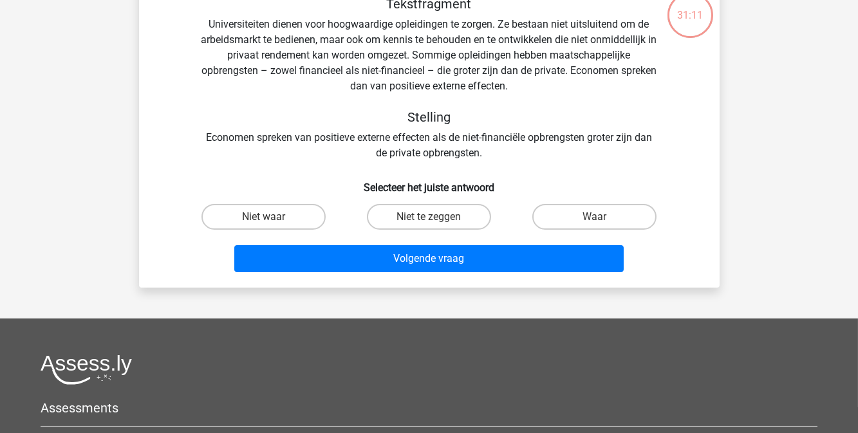
scroll to position [59, 0]
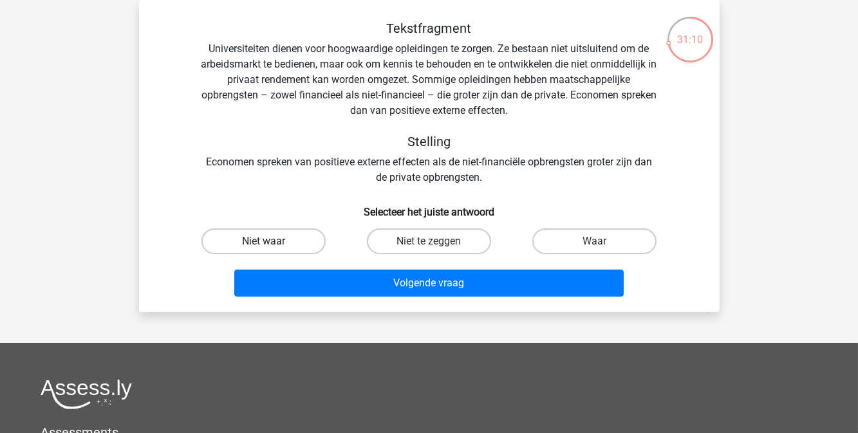
drag, startPoint x: 302, startPoint y: 228, endPoint x: 309, endPoint y: 245, distance: 19.0
click at [309, 245] on div "Niet waar" at bounding box center [263, 241] width 165 height 36
click at [309, 245] on label "Niet waar" at bounding box center [263, 241] width 124 height 26
click at [272, 245] on input "Niet waar" at bounding box center [267, 245] width 8 height 8
radio input "true"
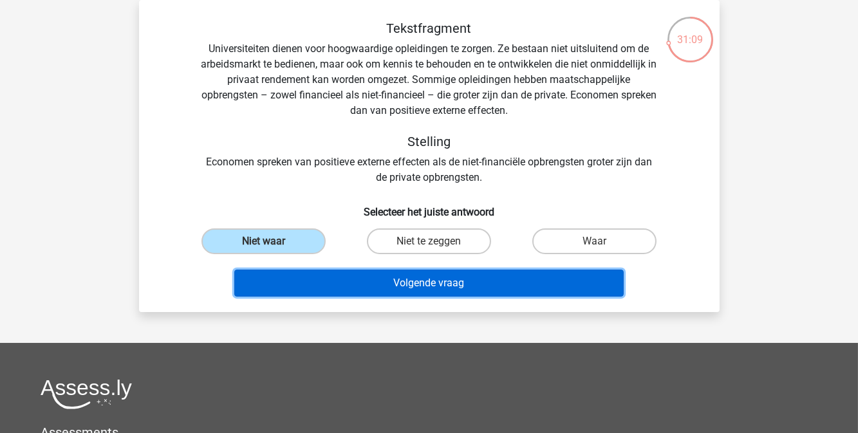
click at [344, 281] on button "Volgende vraag" at bounding box center [428, 283] width 389 height 27
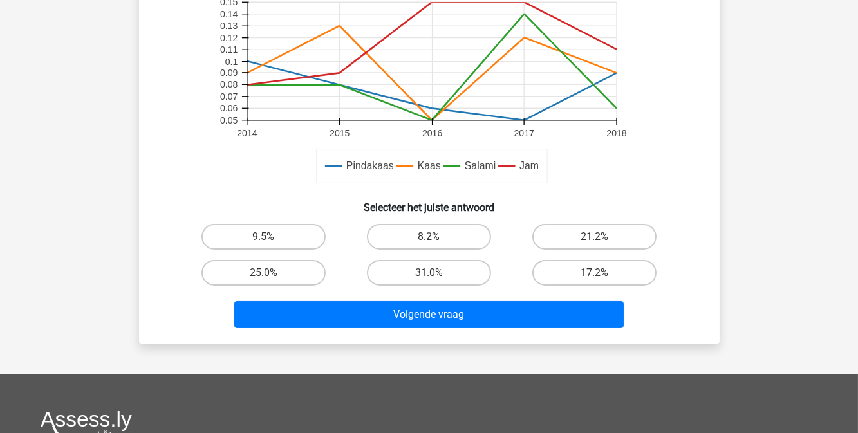
scroll to position [378, 0]
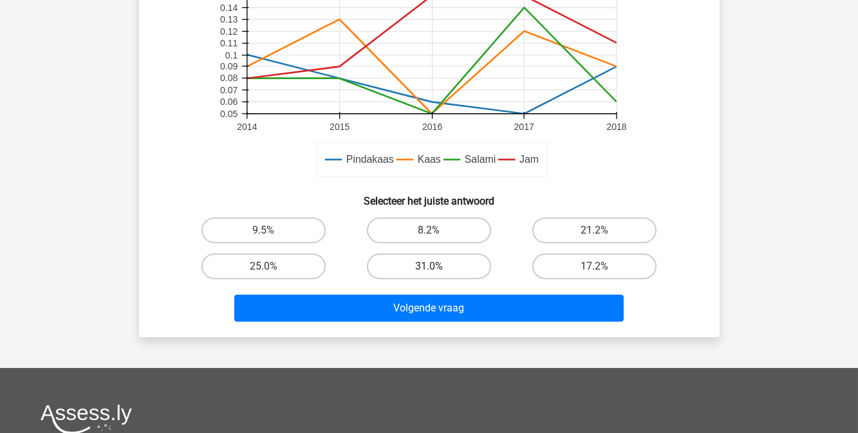
click at [423, 262] on label "31.0%" at bounding box center [429, 267] width 124 height 26
click at [429, 266] on input "31.0%" at bounding box center [433, 270] width 8 height 8
radio input "true"
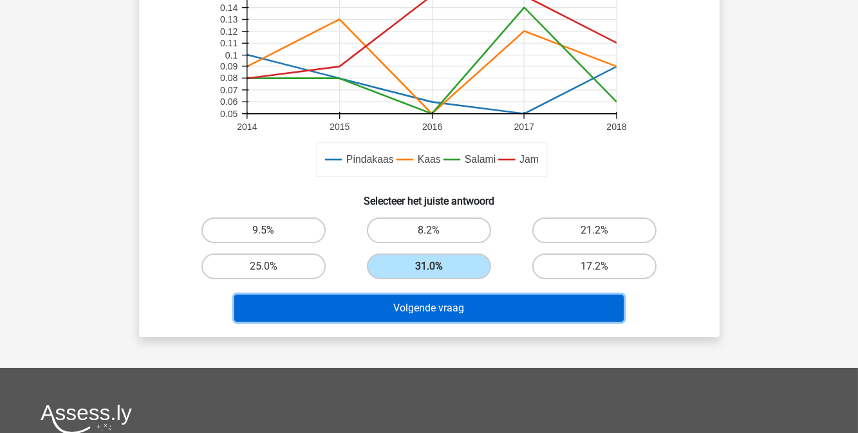
click at [429, 295] on button "Volgende vraag" at bounding box center [428, 308] width 389 height 27
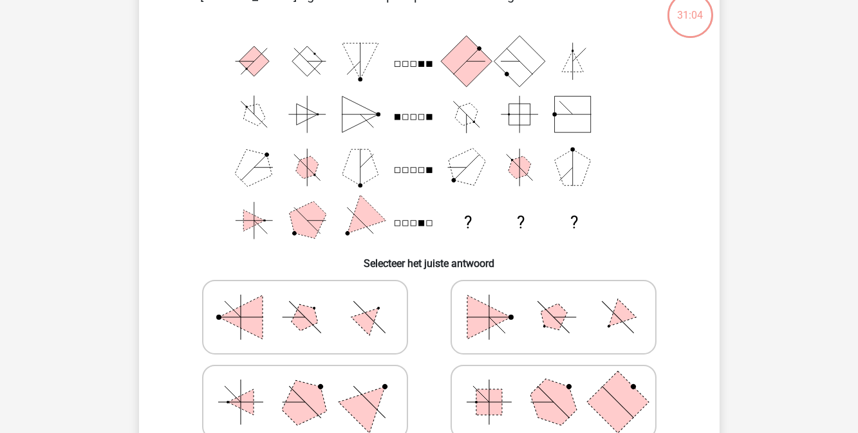
scroll to position [59, 0]
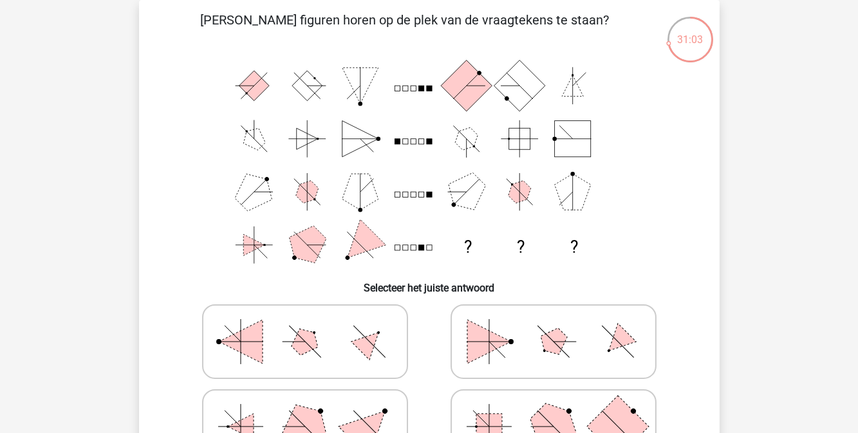
click at [459, 349] on icon at bounding box center [553, 341] width 193 height 64
click at [553, 326] on input "radio" at bounding box center [557, 321] width 8 height 8
radio input "true"
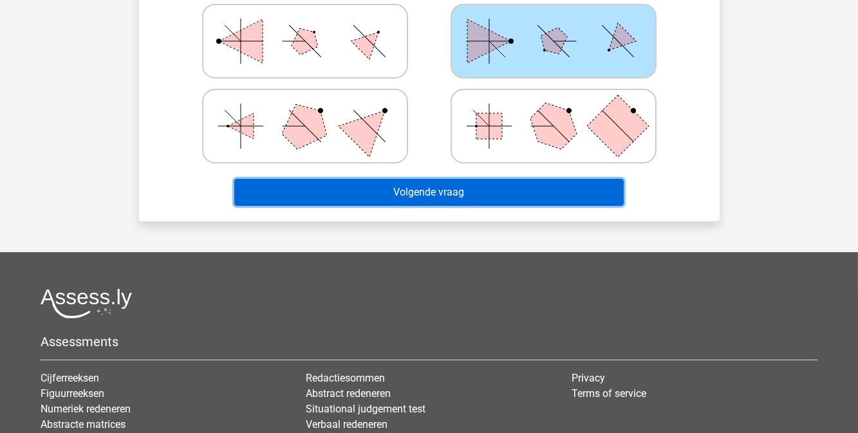
click at [488, 194] on button "Volgende vraag" at bounding box center [428, 192] width 389 height 27
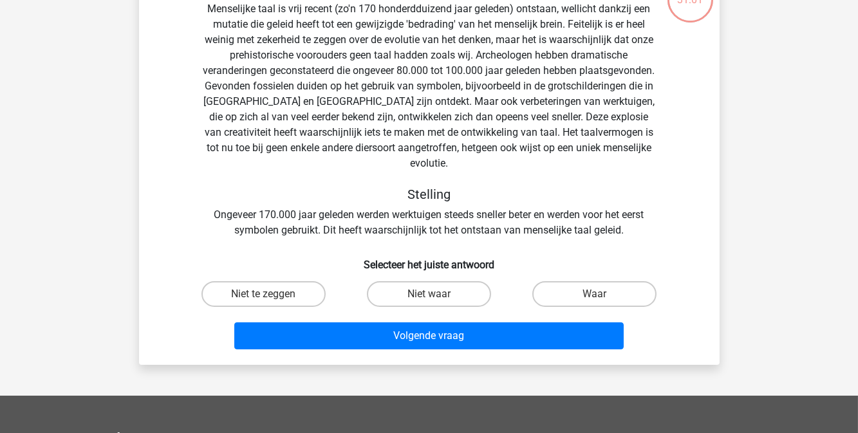
scroll to position [107, 0]
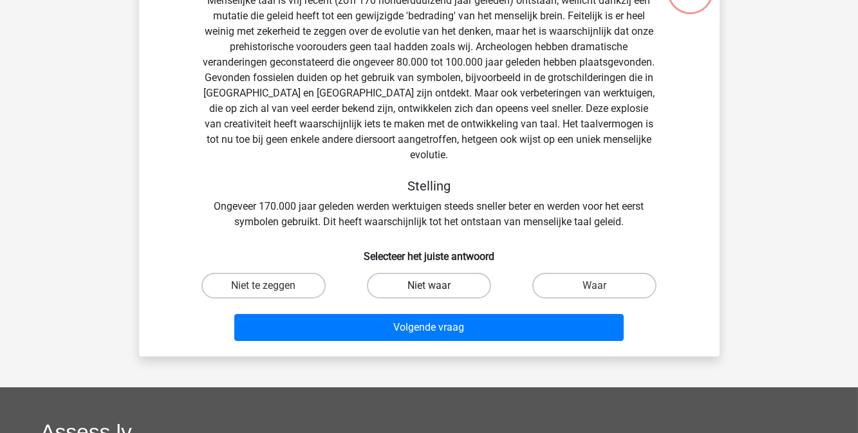
click at [443, 273] on label "Niet waar" at bounding box center [429, 286] width 124 height 26
click at [437, 286] on input "Niet waar" at bounding box center [433, 290] width 8 height 8
radio input "true"
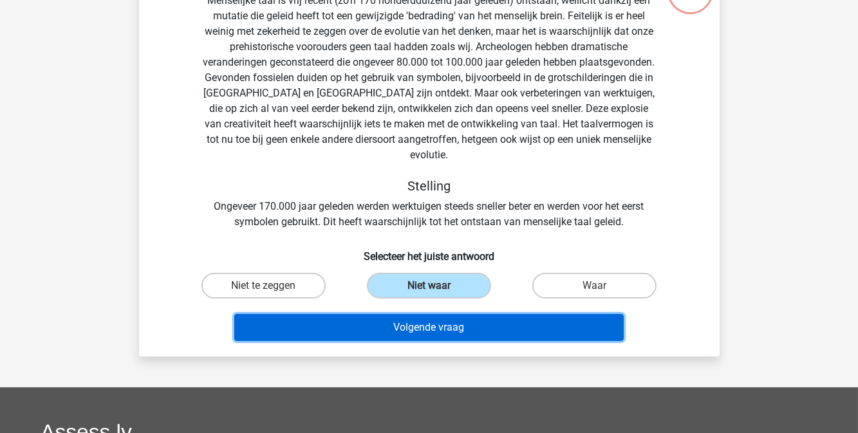
click at [459, 315] on button "Volgende vraag" at bounding box center [428, 327] width 389 height 27
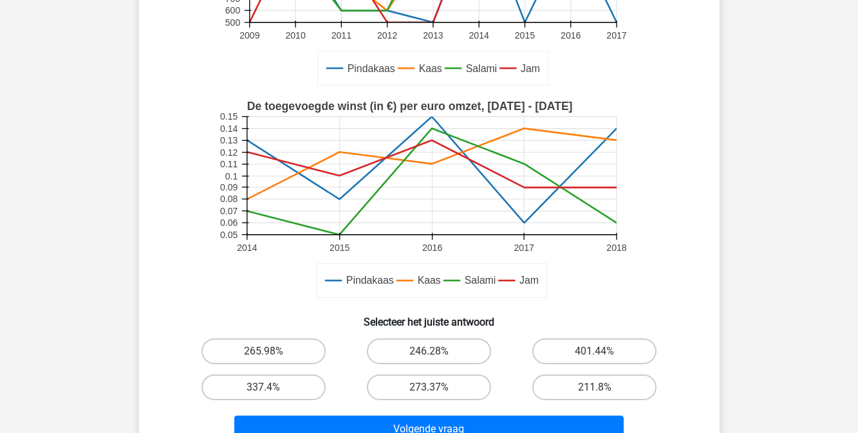
scroll to position [328, 0]
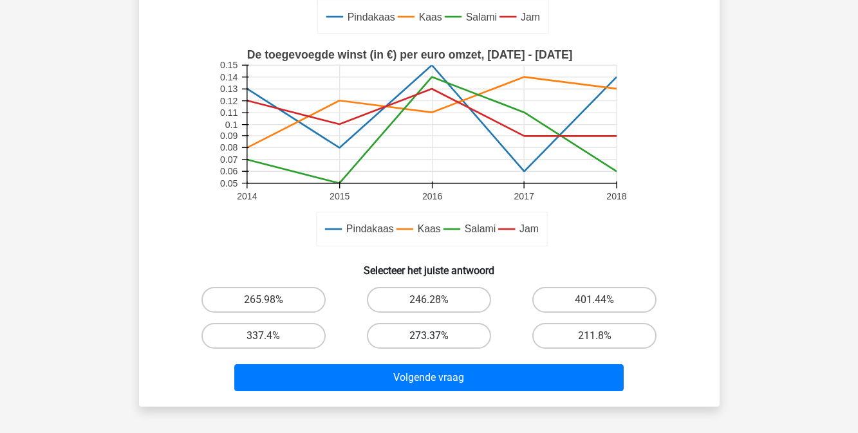
click at [459, 337] on label "273.37%" at bounding box center [429, 336] width 124 height 26
click at [437, 337] on input "273.37%" at bounding box center [433, 340] width 8 height 8
radio input "true"
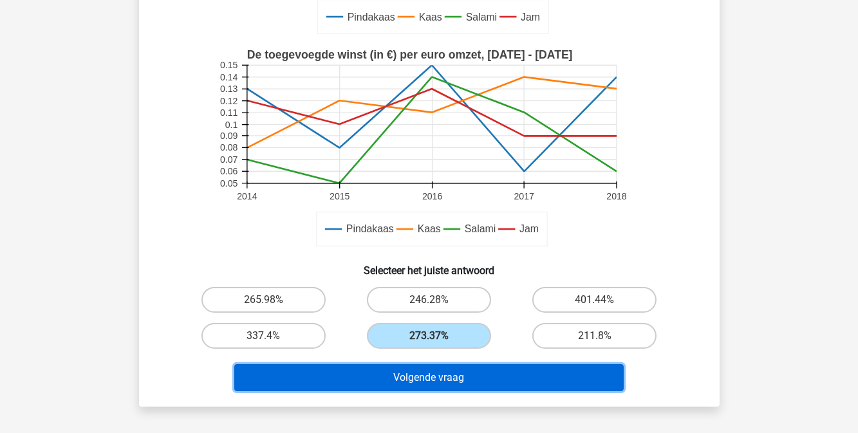
click at [469, 382] on button "Volgende vraag" at bounding box center [428, 377] width 389 height 27
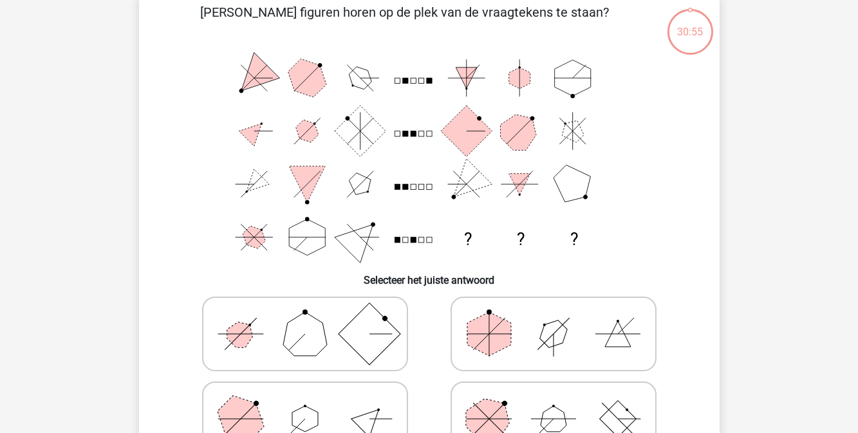
scroll to position [59, 0]
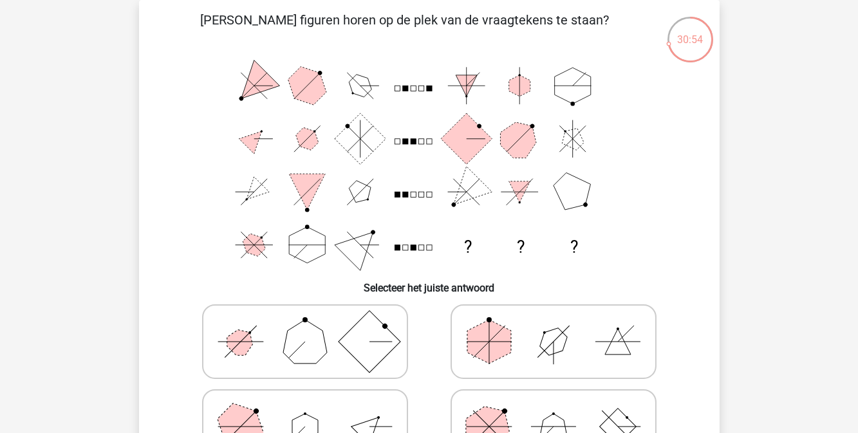
click at [481, 400] on icon at bounding box center [553, 426] width 193 height 64
click at [553, 402] on input "radio" at bounding box center [557, 406] width 8 height 8
radio input "true"
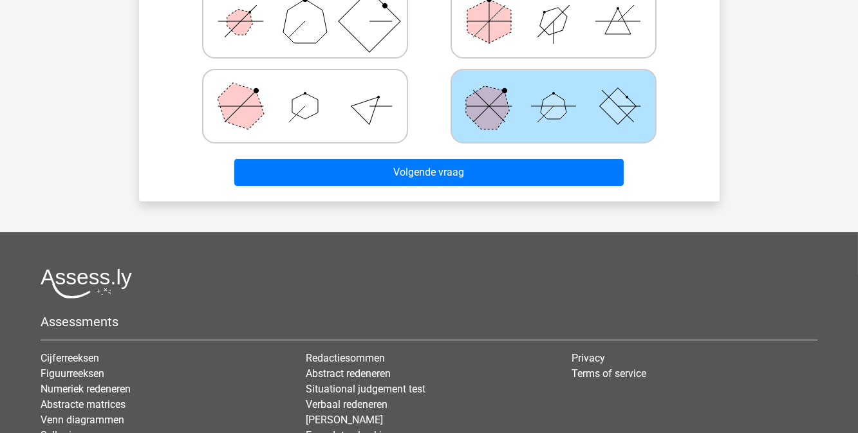
scroll to position [380, 0]
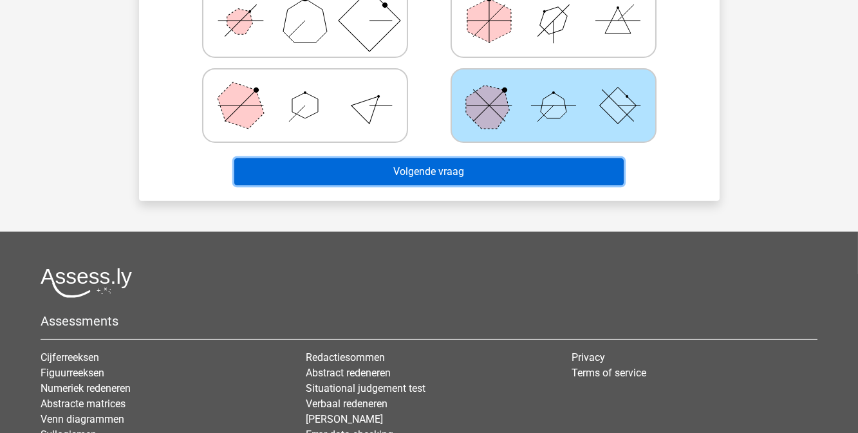
click at [560, 163] on button "Volgende vraag" at bounding box center [428, 171] width 389 height 27
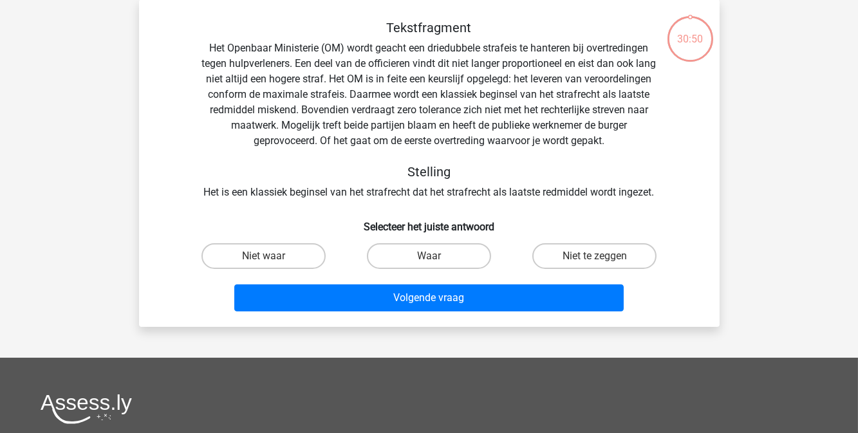
scroll to position [59, 0]
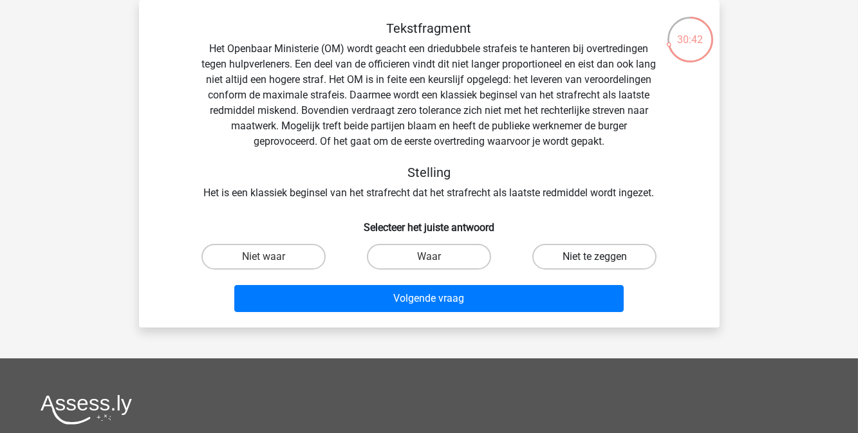
click at [558, 252] on label "Niet te zeggen" at bounding box center [594, 257] width 124 height 26
click at [595, 257] on input "Niet te zeggen" at bounding box center [599, 261] width 8 height 8
radio input "true"
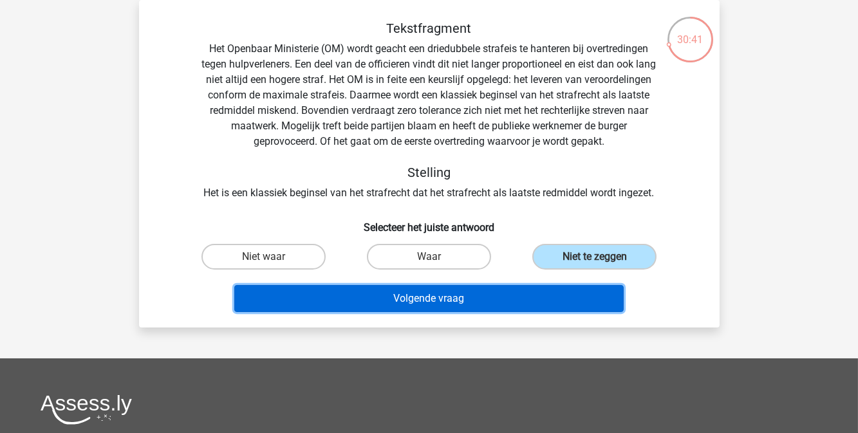
click at [557, 294] on button "Volgende vraag" at bounding box center [428, 298] width 389 height 27
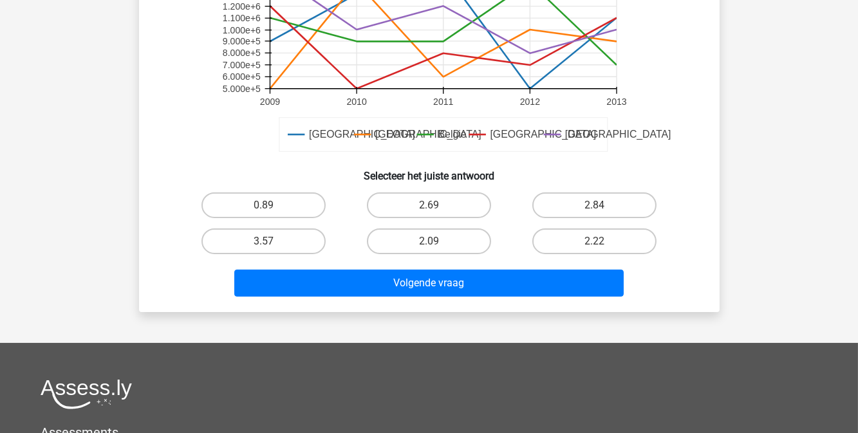
scroll to position [391, 0]
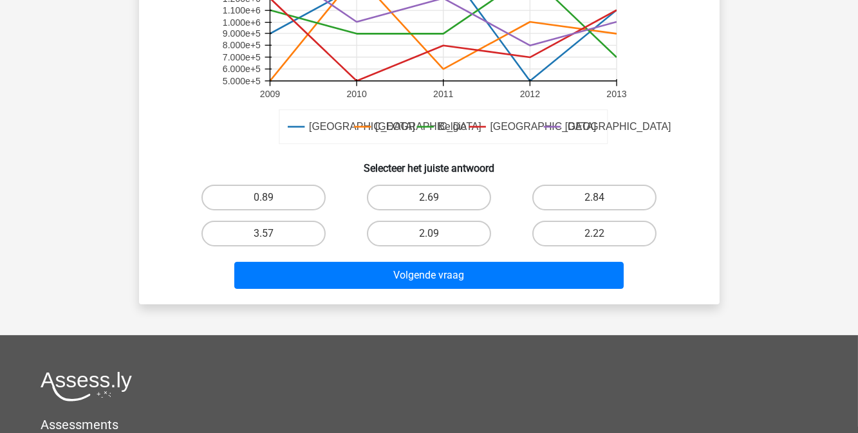
click at [454, 246] on div "2.09" at bounding box center [428, 234] width 165 height 36
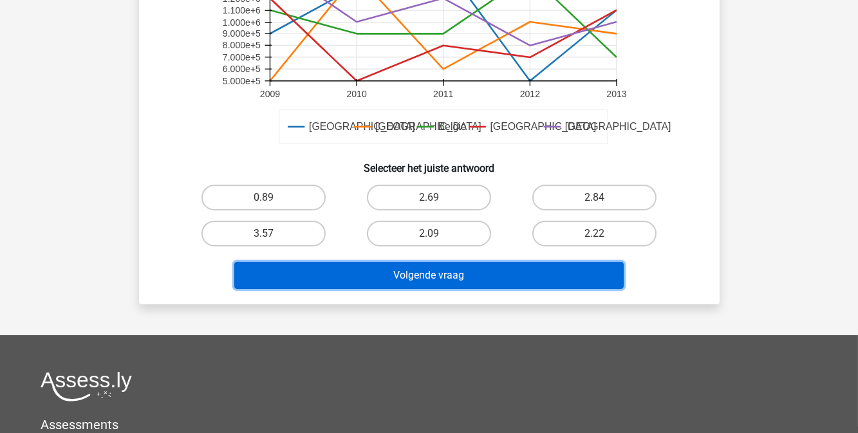
click at [459, 273] on button "Volgende vraag" at bounding box center [428, 275] width 389 height 27
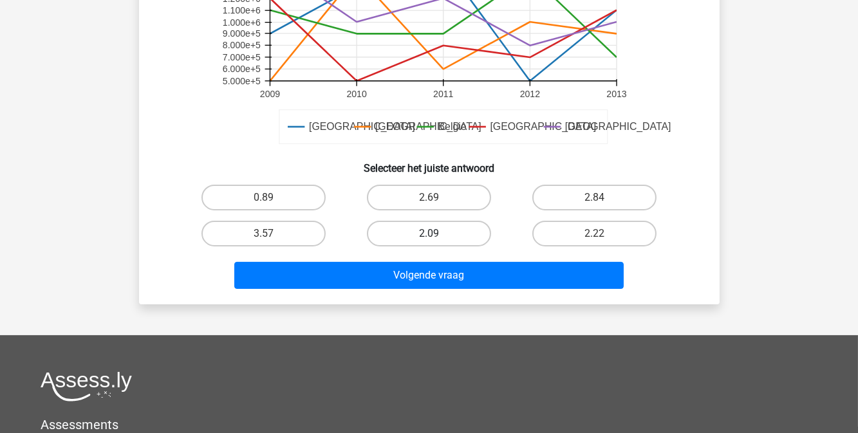
click at [443, 225] on label "2.09" at bounding box center [429, 234] width 124 height 26
click at [437, 234] on input "2.09" at bounding box center [433, 238] width 8 height 8
radio input "true"
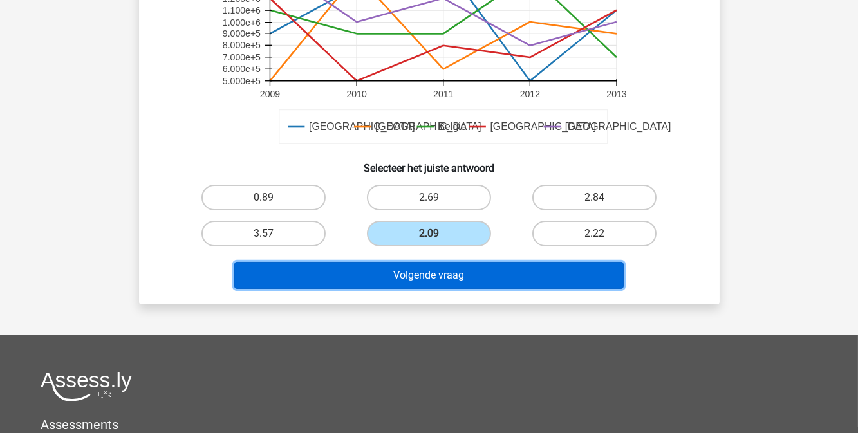
click at [447, 271] on button "Volgende vraag" at bounding box center [428, 275] width 389 height 27
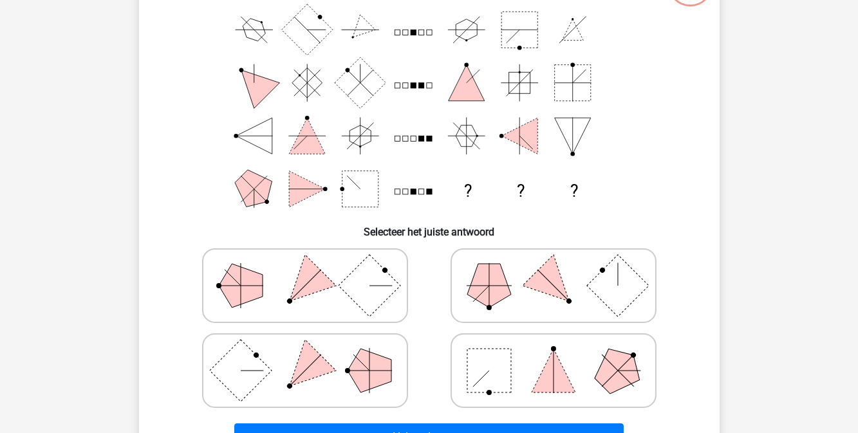
scroll to position [59, 0]
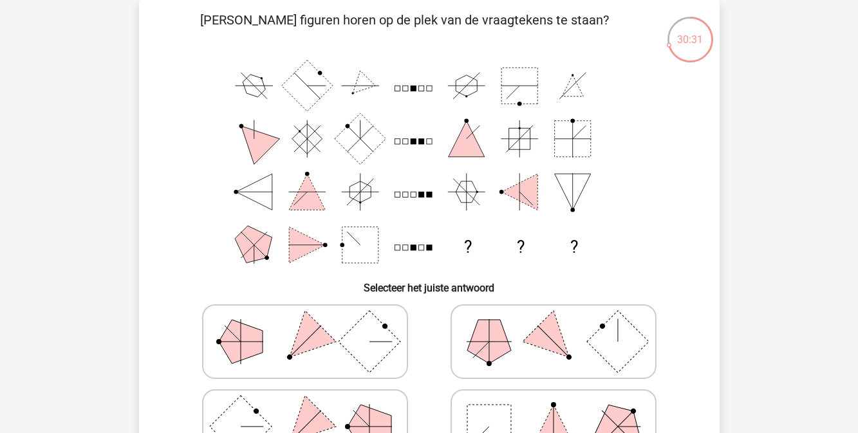
click at [494, 362] on icon at bounding box center [553, 341] width 193 height 64
click at [553, 326] on input "radio" at bounding box center [557, 321] width 8 height 8
radio input "true"
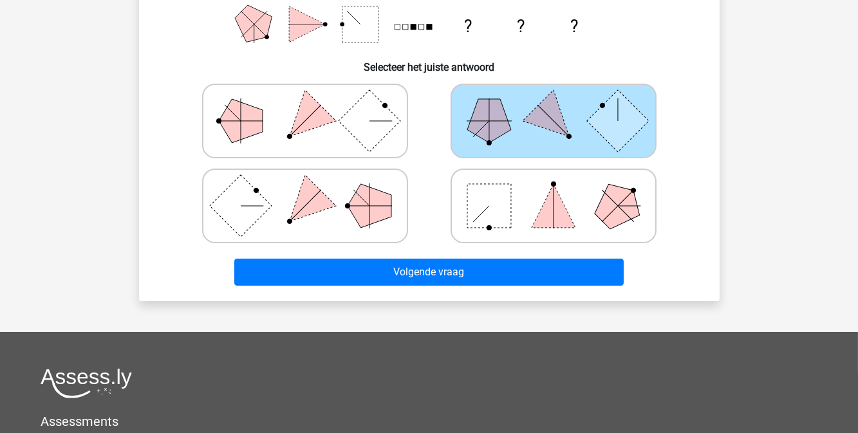
scroll to position [288, 0]
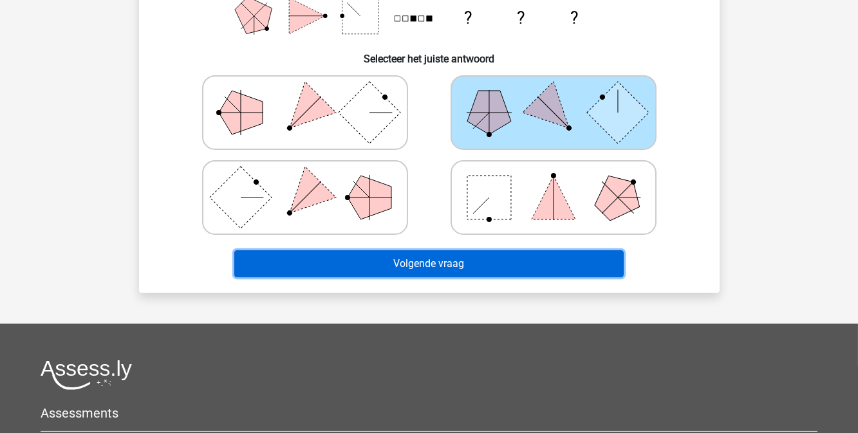
click at [467, 273] on button "Volgende vraag" at bounding box center [428, 263] width 389 height 27
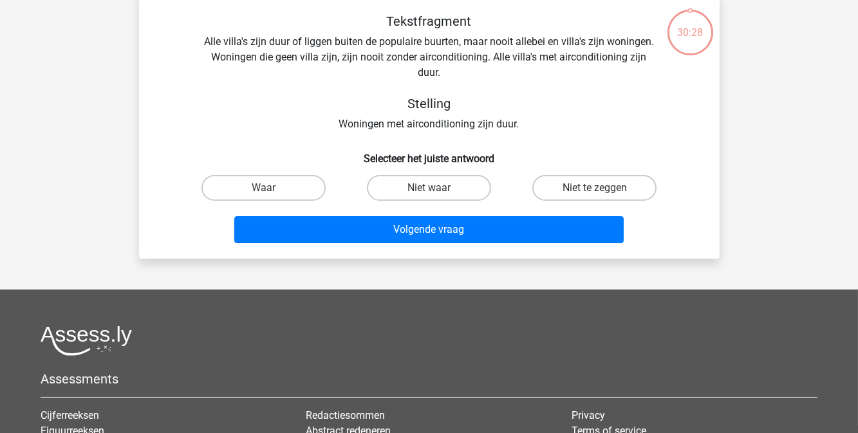
scroll to position [59, 0]
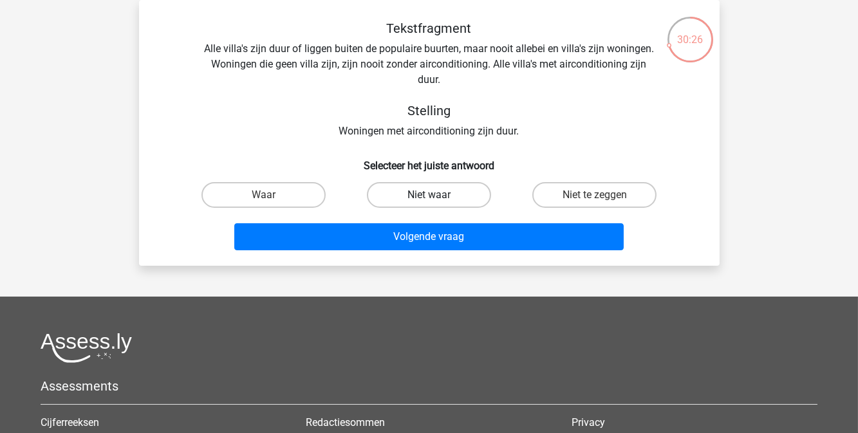
click at [447, 199] on label "Niet waar" at bounding box center [429, 195] width 124 height 26
click at [437, 199] on input "Niet waar" at bounding box center [433, 199] width 8 height 8
radio input "true"
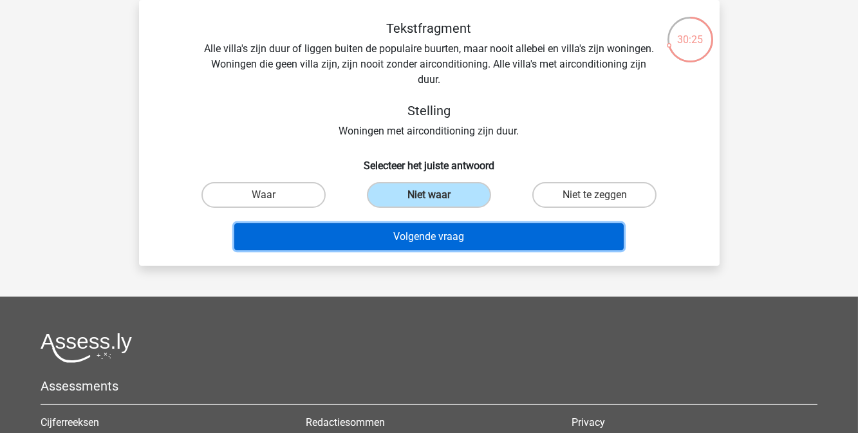
click at [448, 232] on button "Volgende vraag" at bounding box center [428, 236] width 389 height 27
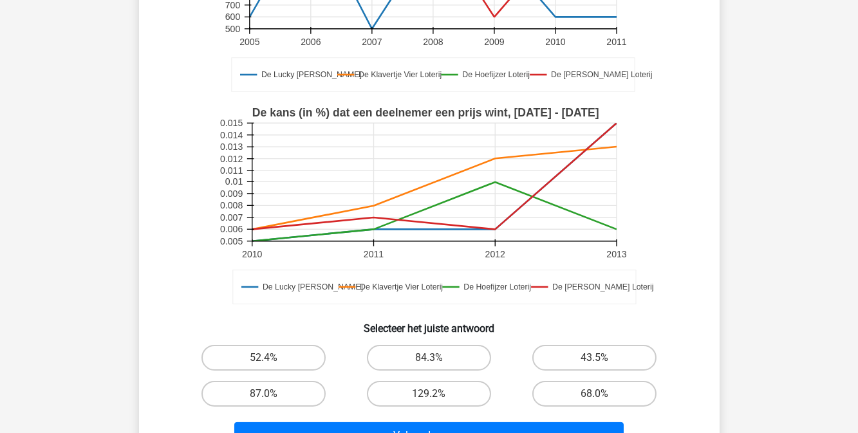
scroll to position [251, 0]
click at [436, 353] on label "84.3%" at bounding box center [429, 357] width 124 height 26
click at [436, 357] on input "84.3%" at bounding box center [433, 361] width 8 height 8
radio input "true"
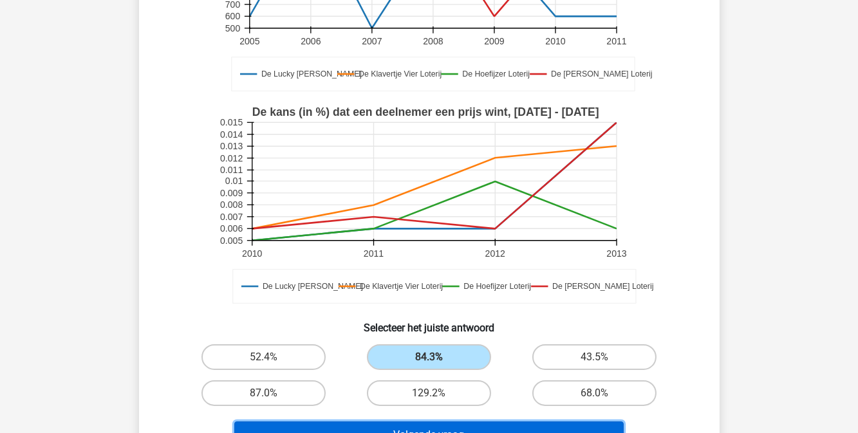
click at [452, 425] on button "Volgende vraag" at bounding box center [428, 434] width 389 height 27
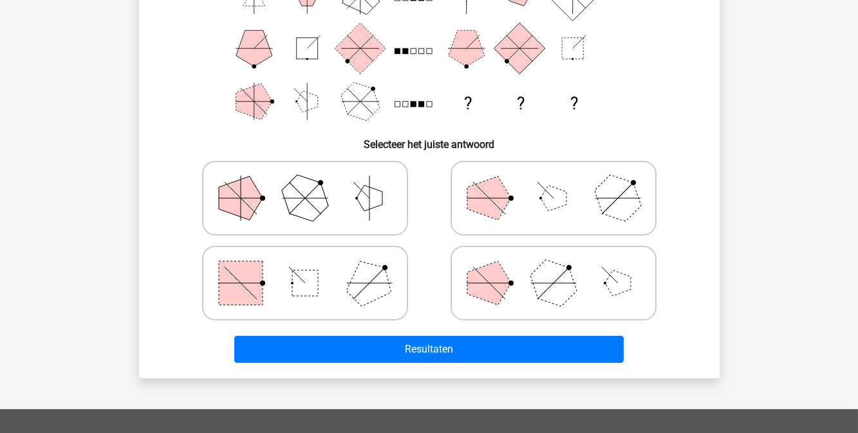
scroll to position [59, 0]
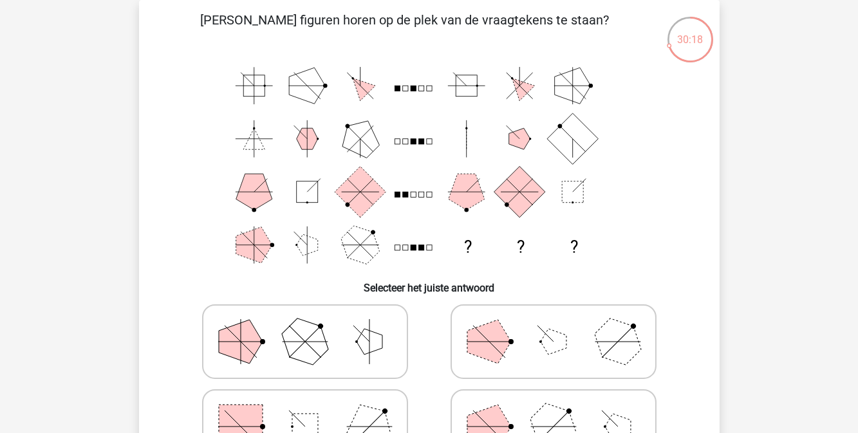
click at [307, 417] on rect at bounding box center [305, 427] width 26 height 26
click at [307, 411] on input "radio" at bounding box center [309, 406] width 8 height 8
radio input "true"
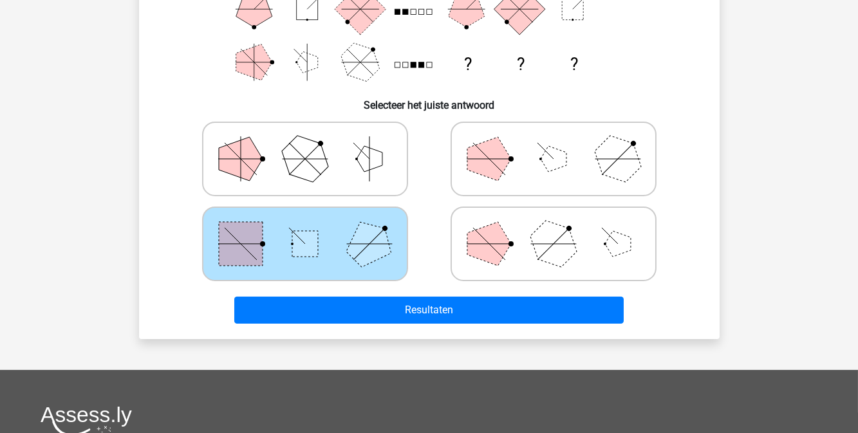
scroll to position [295, 0]
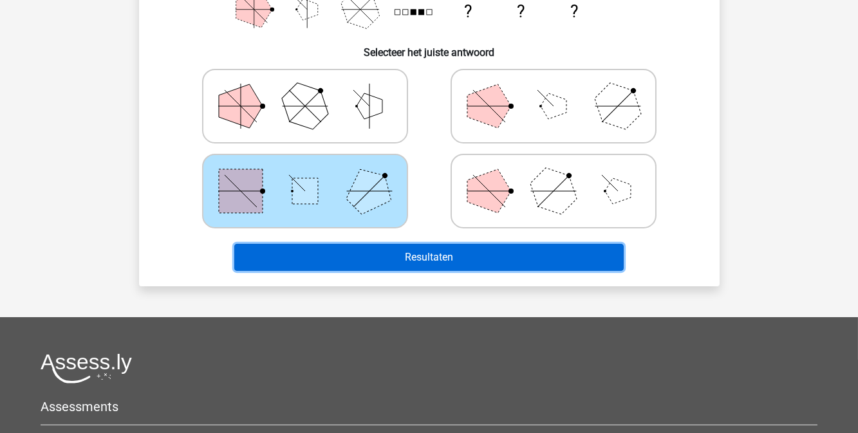
click at [423, 248] on button "Resultaten" at bounding box center [428, 257] width 389 height 27
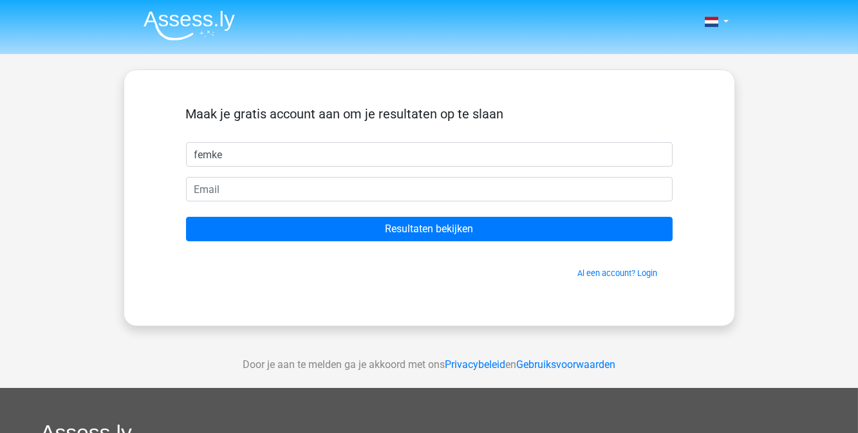
type input "femke"
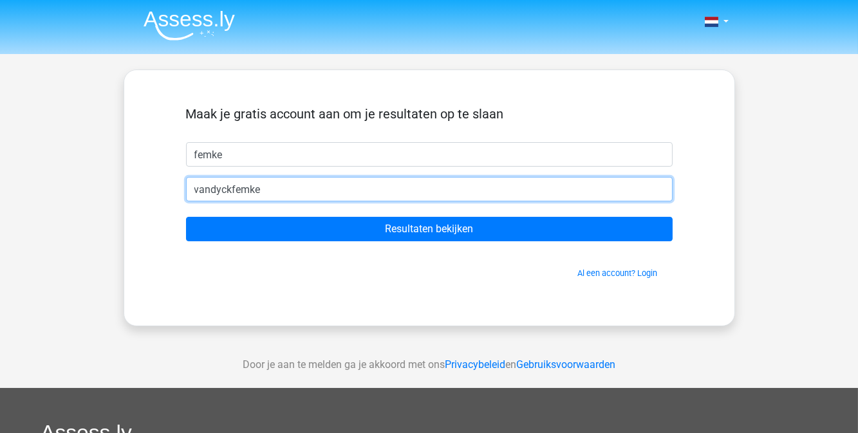
click at [186, 217] on input "Resultaten bekijken" at bounding box center [429, 229] width 486 height 24
type input "vandyckfemke@outlook.com"
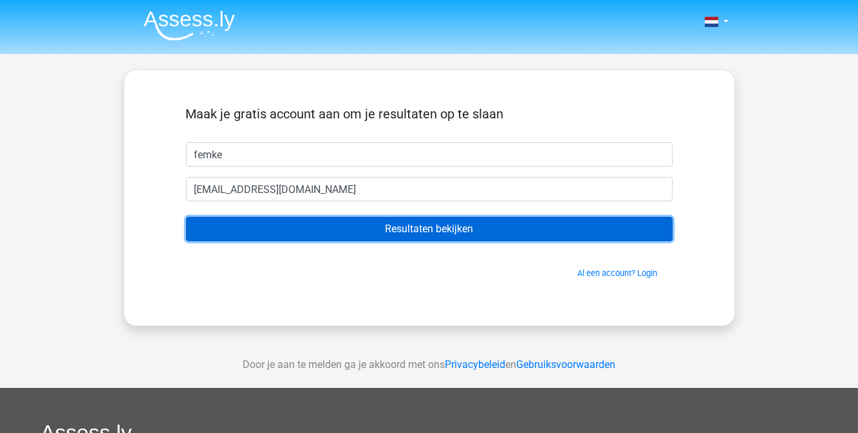
click at [407, 230] on input "Resultaten bekijken" at bounding box center [429, 229] width 486 height 24
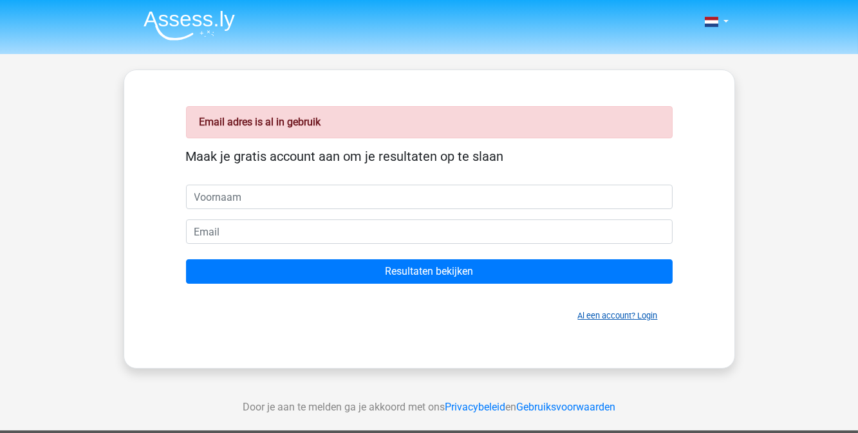
click at [614, 313] on link "Al een account? Login" at bounding box center [618, 316] width 80 height 10
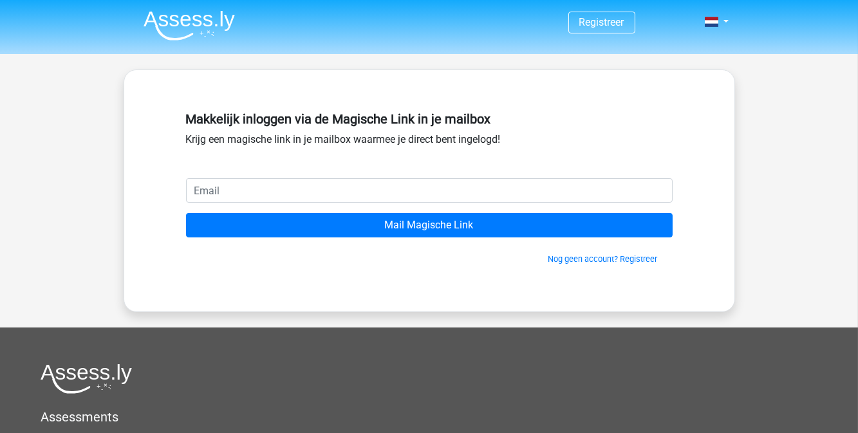
type input "a"
click at [186, 213] on input "Mail Magische Link" at bounding box center [429, 225] width 486 height 24
type input "[EMAIL_ADDRESS][DOMAIN_NAME]"
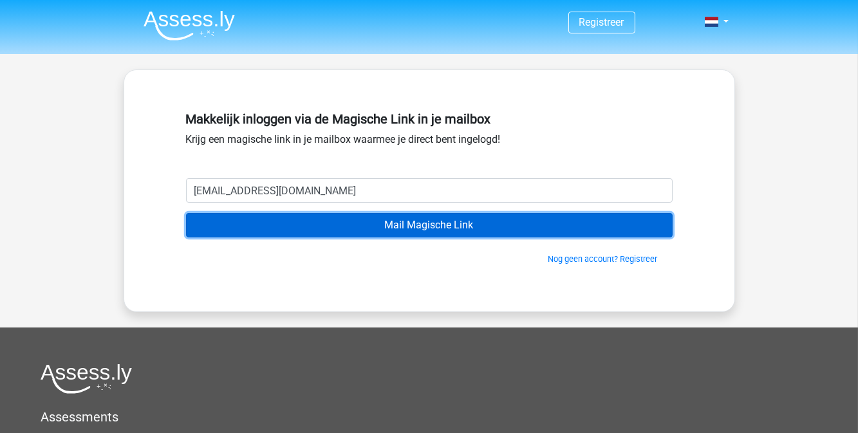
click at [186, 213] on input "Mail Magische Link" at bounding box center [429, 225] width 486 height 24
click at [237, 220] on input "Mail Magische Link" at bounding box center [429, 225] width 486 height 24
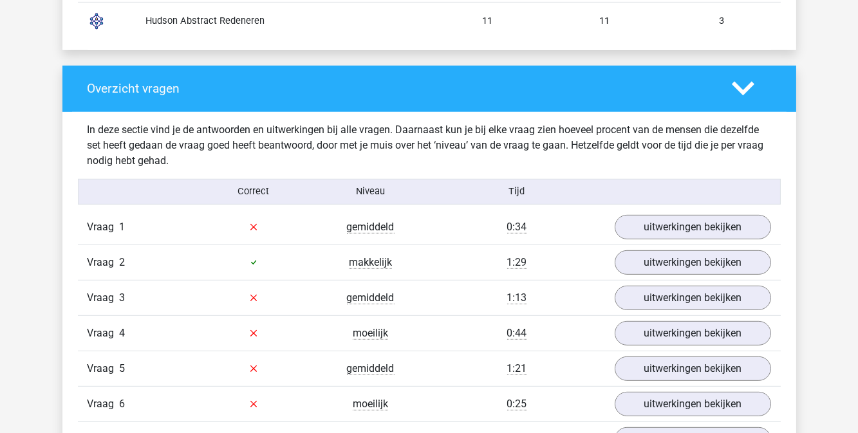
scroll to position [1280, 0]
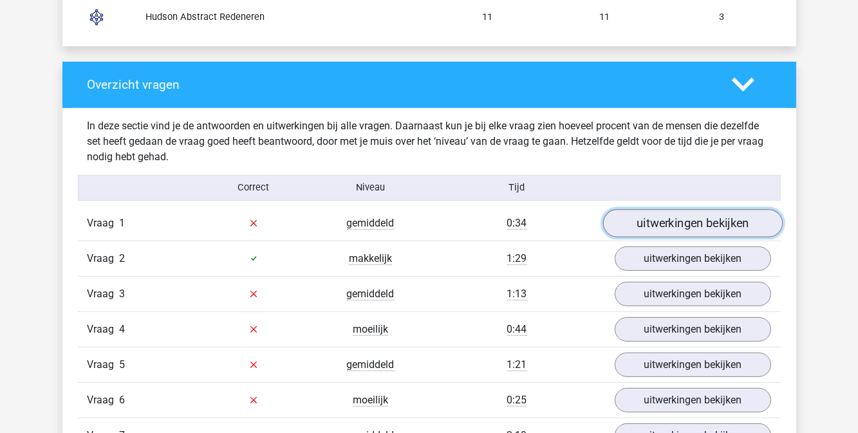
click at [643, 227] on link "uitwerkingen bekijken" at bounding box center [692, 223] width 180 height 28
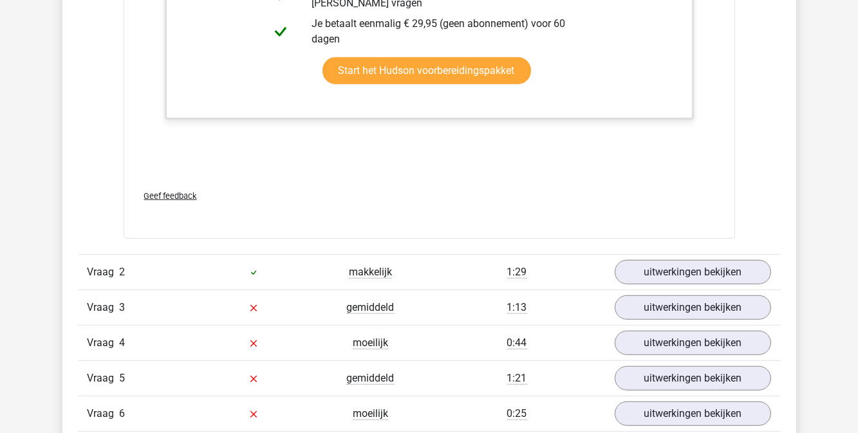
scroll to position [2017, 0]
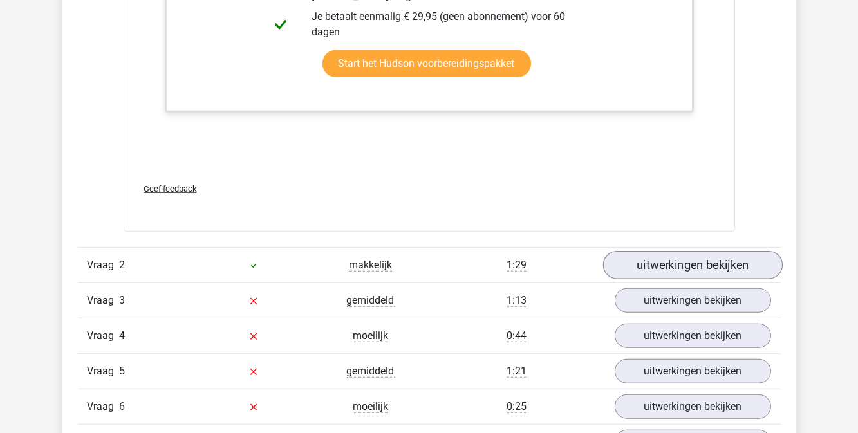
drag, startPoint x: 635, startPoint y: 275, endPoint x: 643, endPoint y: 264, distance: 13.8
click at [643, 264] on div "Vraag 2 makkelijk 1:29 uitwerkingen bekijken" at bounding box center [429, 264] width 703 height 35
click at [643, 264] on link "uitwerkingen bekijken" at bounding box center [692, 265] width 180 height 28
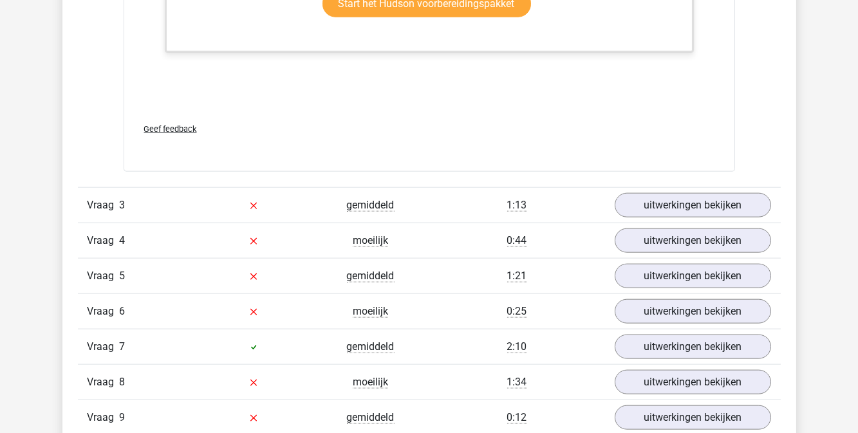
scroll to position [3179, 0]
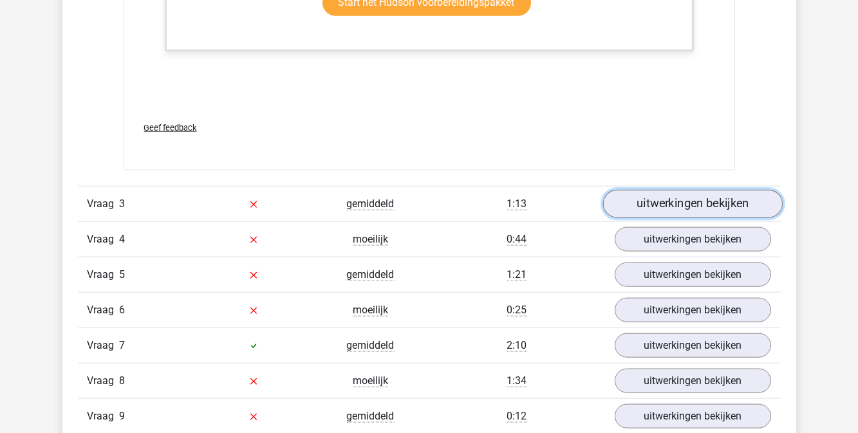
click at [711, 201] on link "uitwerkingen bekijken" at bounding box center [692, 204] width 180 height 28
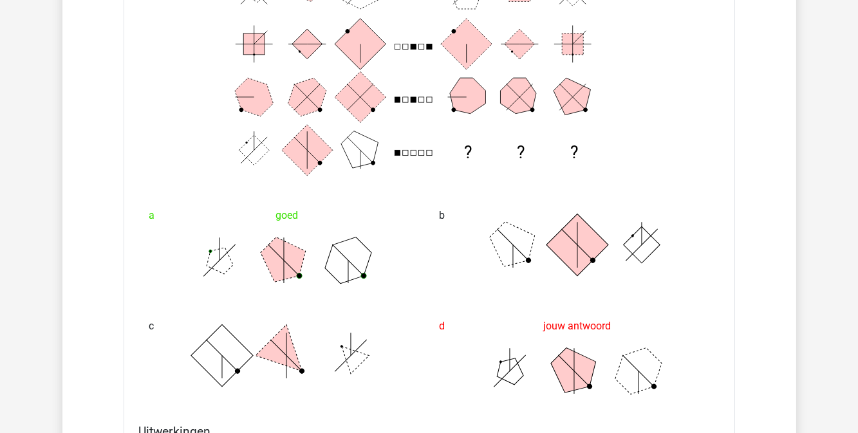
scroll to position [3476, 0]
